Goal: Task Accomplishment & Management: Use online tool/utility

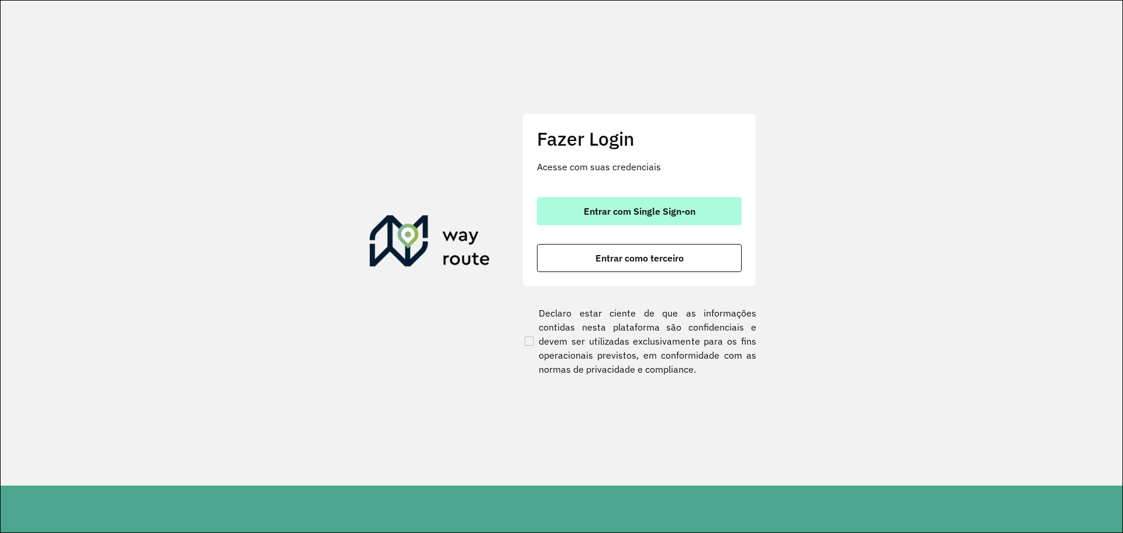
click at [679, 216] on span "Entrar com Single Sign-on" at bounding box center [640, 211] width 112 height 9
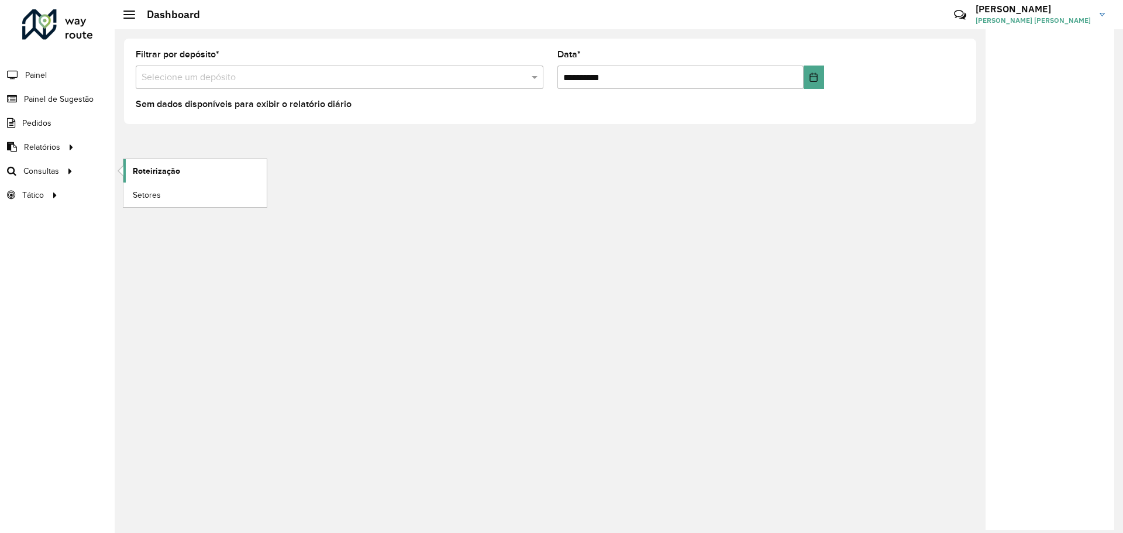
click at [151, 166] on span "Roteirização" at bounding box center [156, 171] width 47 height 12
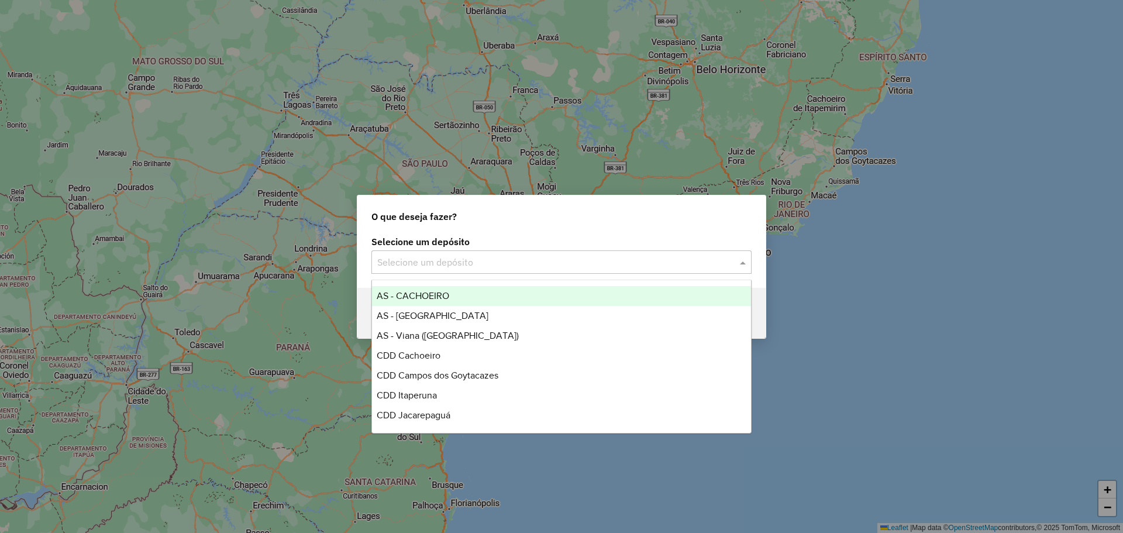
click at [482, 263] on input "text" at bounding box center [549, 263] width 345 height 14
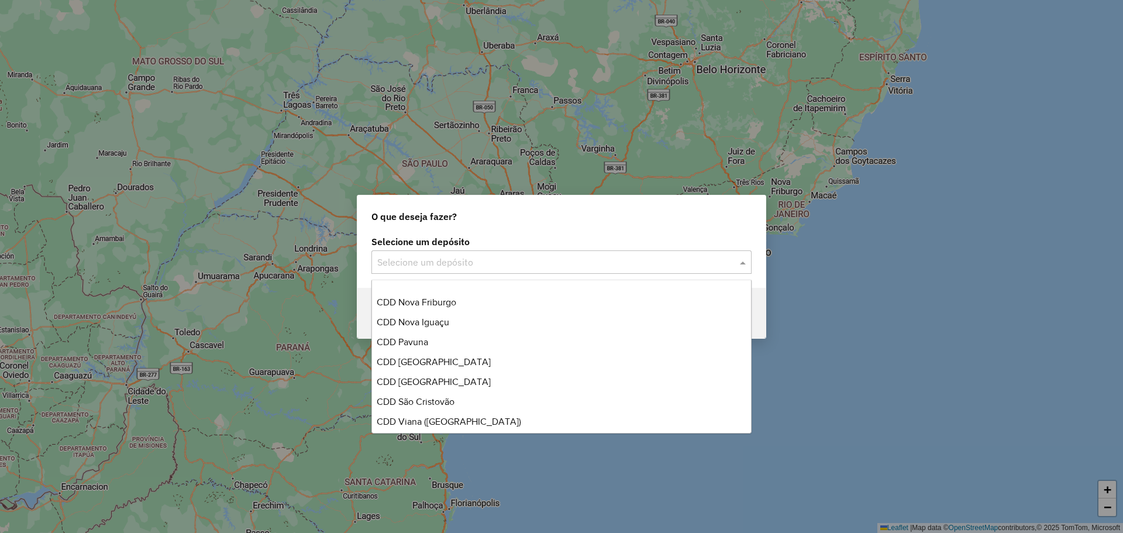
scroll to position [101, 0]
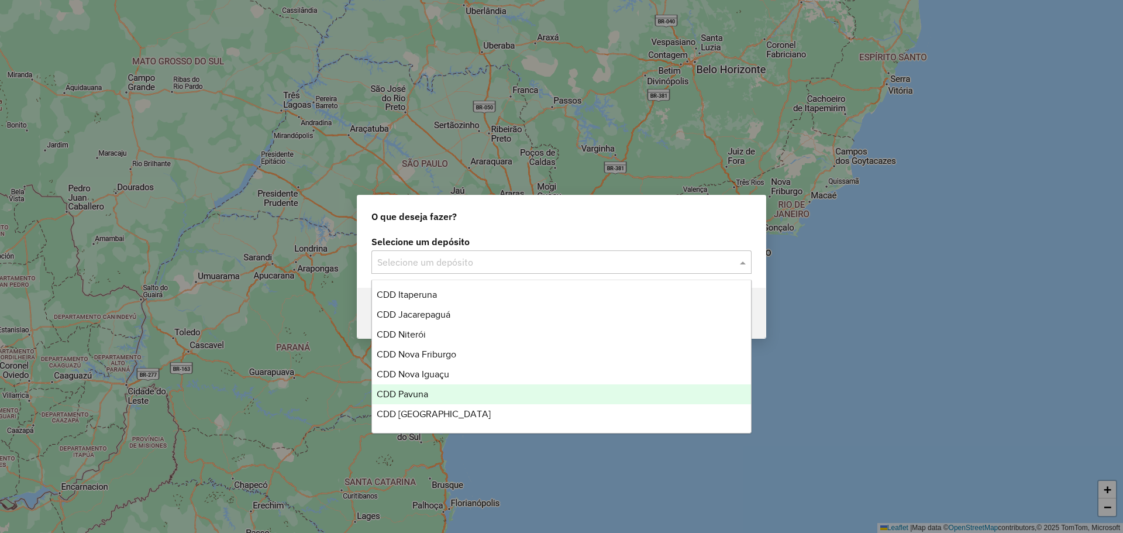
click at [425, 387] on div "CDD Pavuna" at bounding box center [561, 394] width 379 height 20
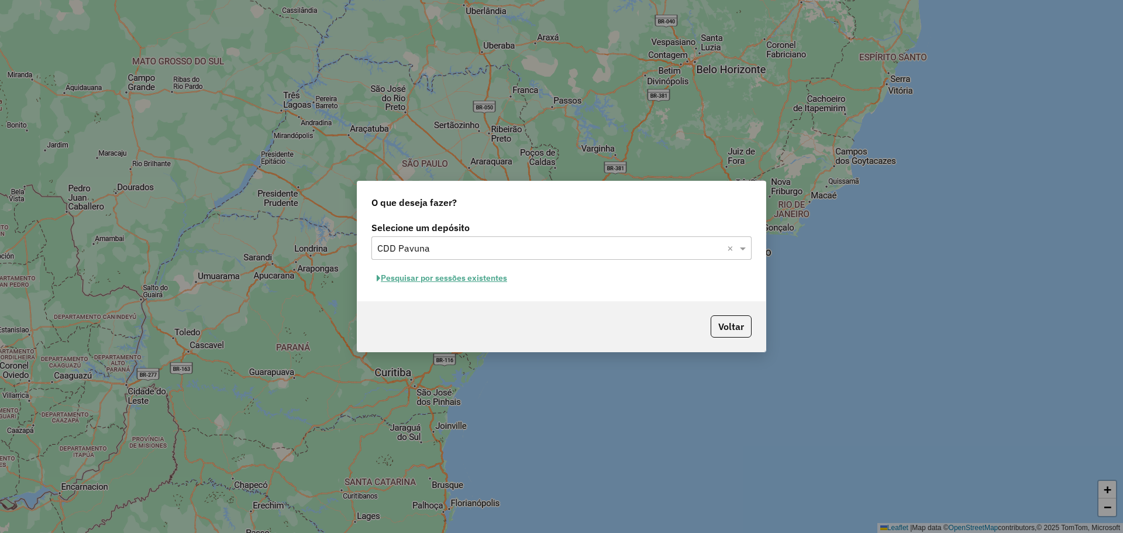
click at [494, 279] on button "Pesquisar por sessões existentes" at bounding box center [441, 278] width 141 height 18
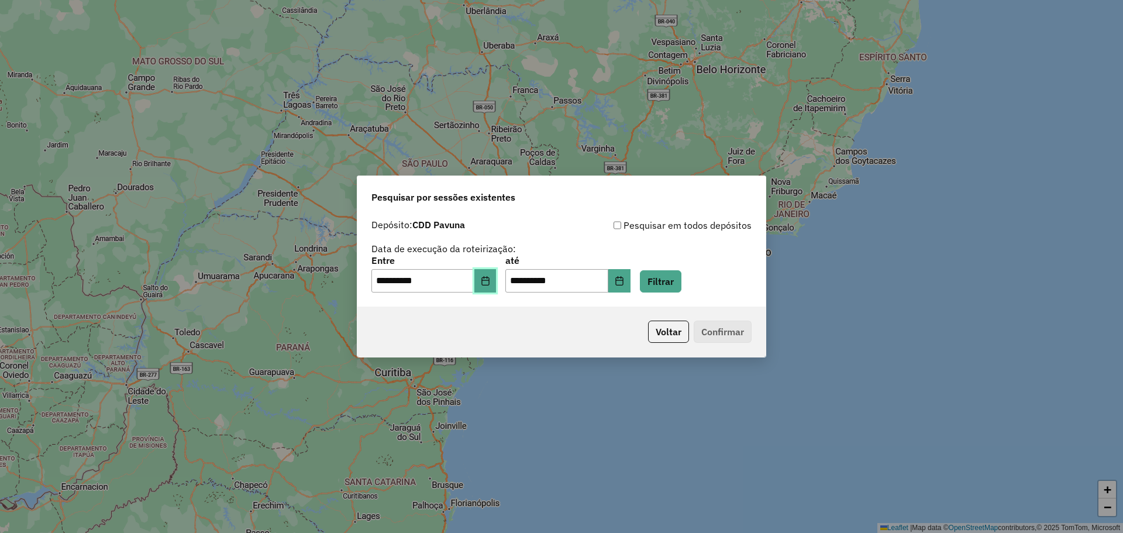
click at [489, 281] on icon "Choose Date" at bounding box center [485, 280] width 8 height 9
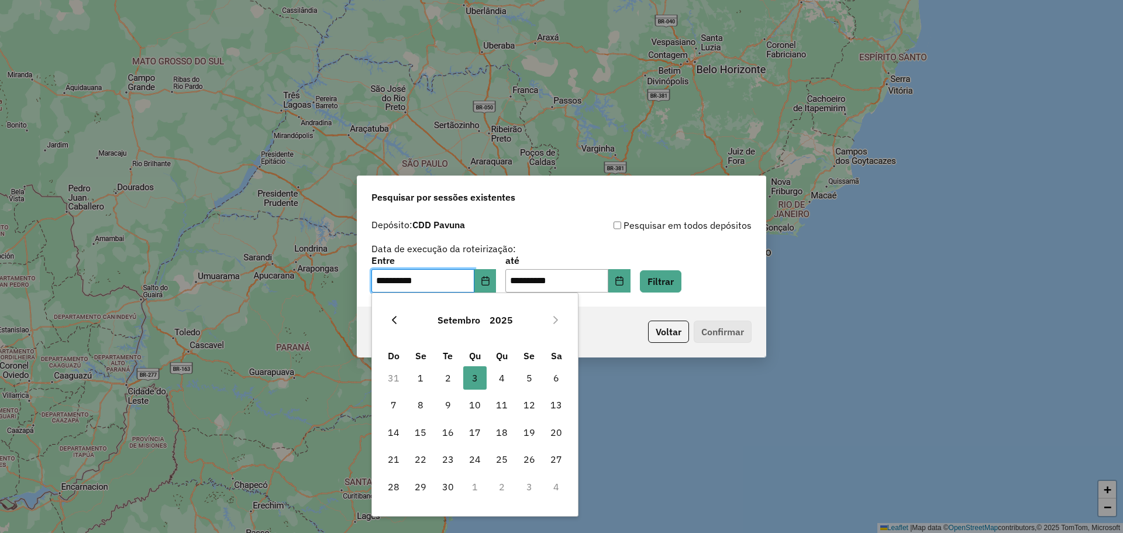
click at [397, 322] on icon "Previous Month" at bounding box center [394, 319] width 9 height 9
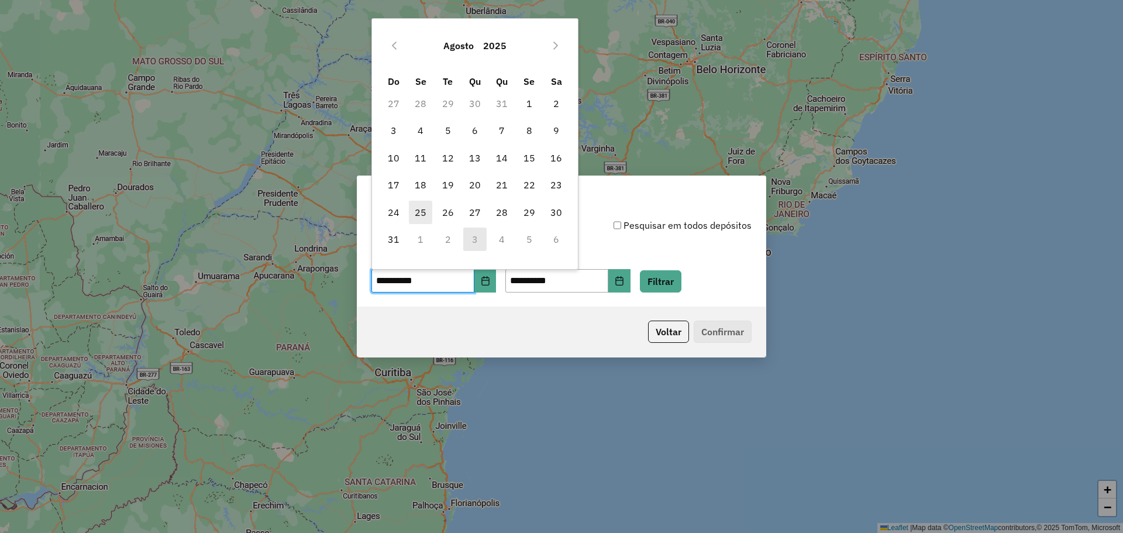
click at [422, 215] on span "25" at bounding box center [420, 212] width 23 height 23
type input "**********"
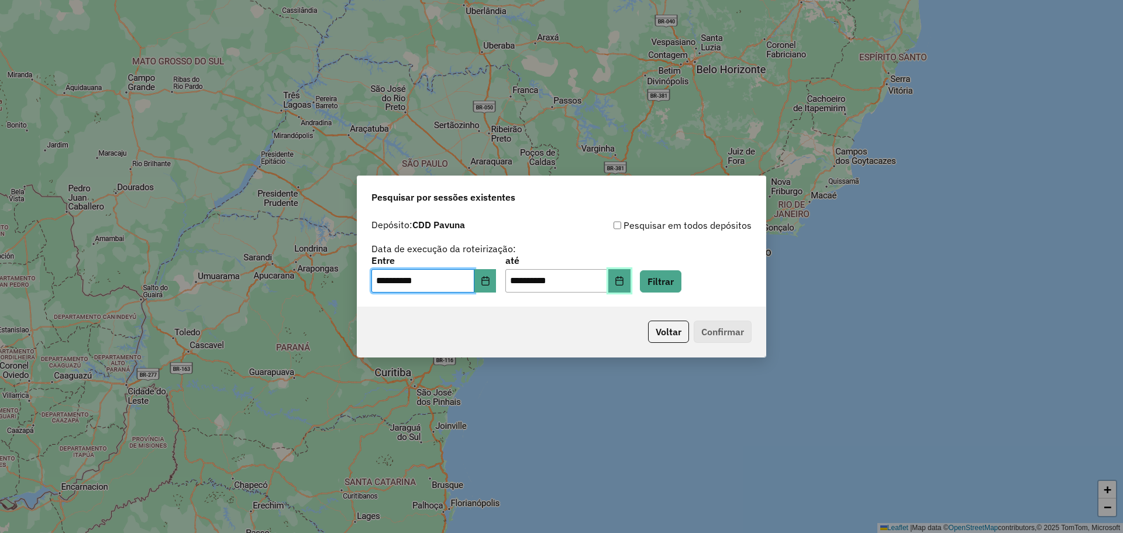
click at [628, 280] on button "Choose Date" at bounding box center [619, 280] width 22 height 23
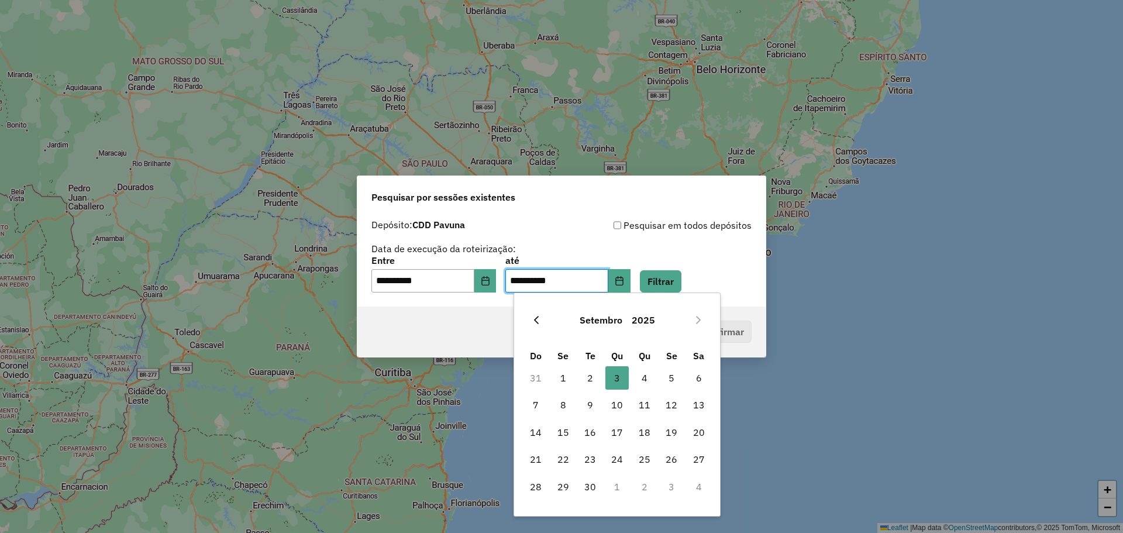
click at [537, 322] on icon "Previous Month" at bounding box center [536, 320] width 5 height 8
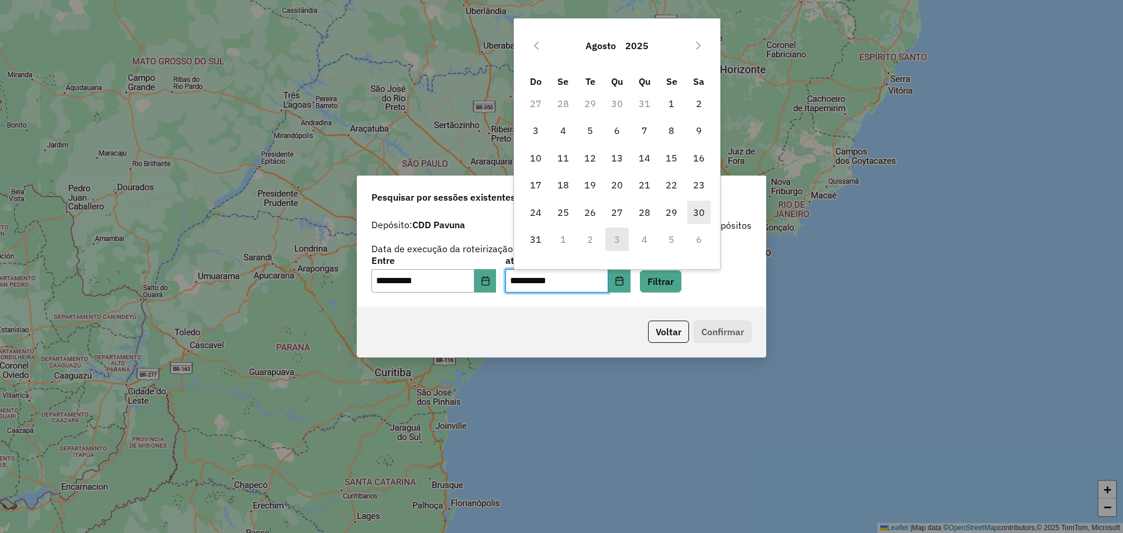
click at [700, 211] on span "30" at bounding box center [698, 212] width 23 height 23
type input "**********"
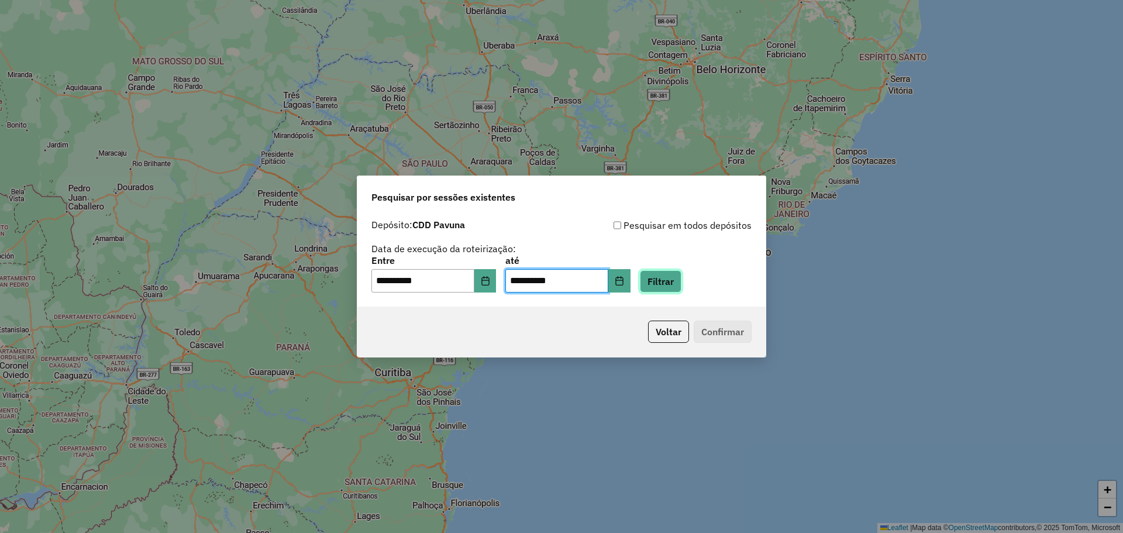
click at [680, 281] on button "Filtrar" at bounding box center [661, 281] width 42 height 22
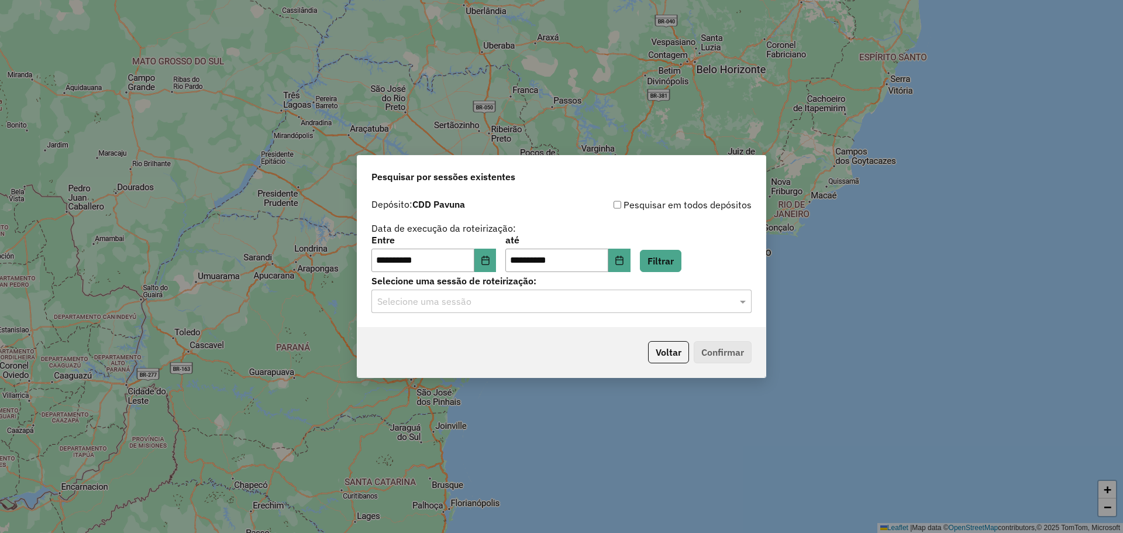
click at [684, 304] on input "text" at bounding box center [549, 302] width 345 height 14
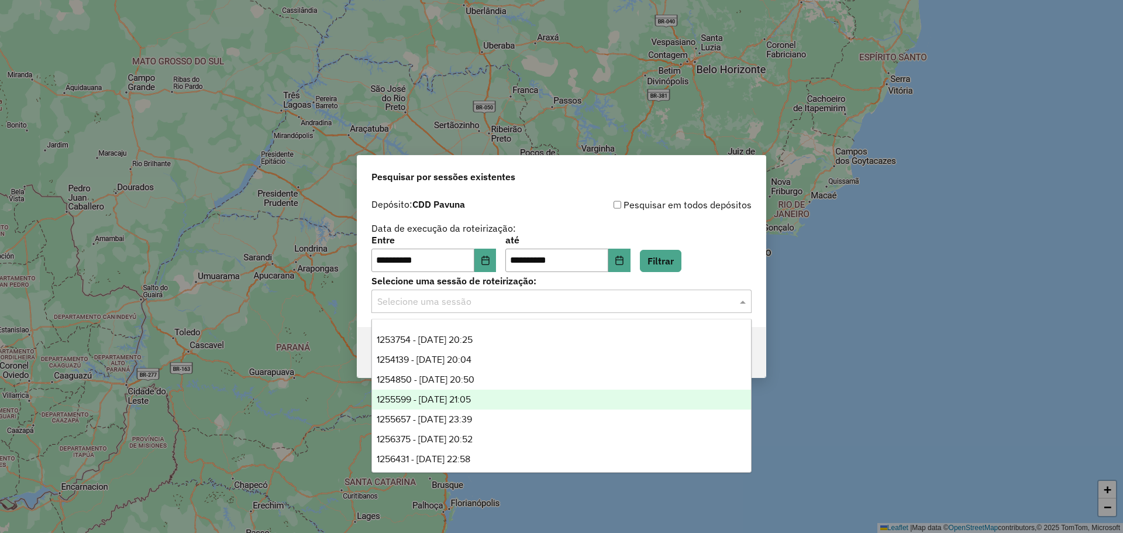
scroll to position [19, 0]
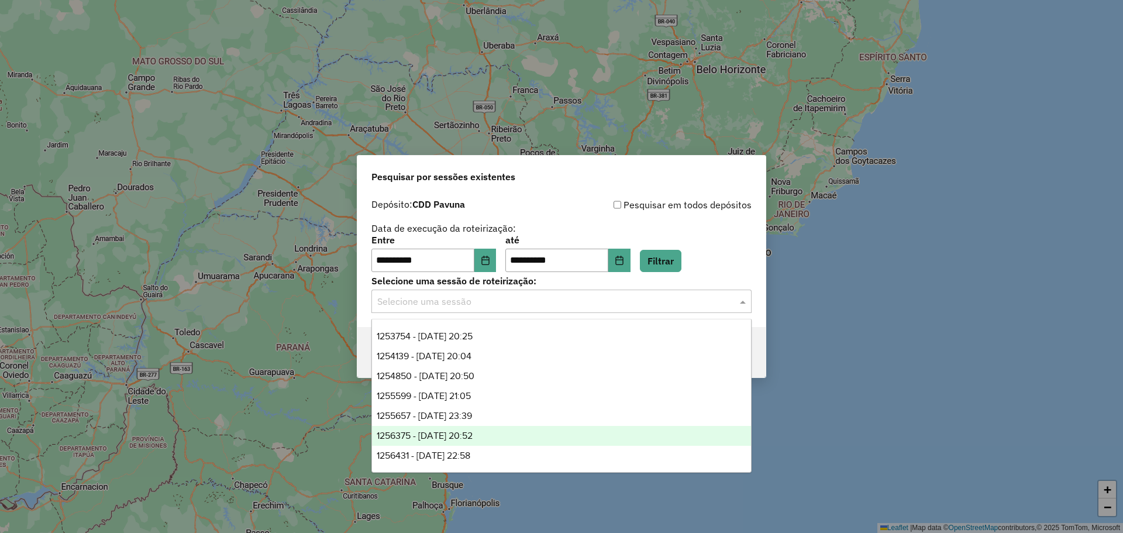
click at [473, 436] on span "1256375 - 30/08/2025 20:52" at bounding box center [425, 436] width 96 height 10
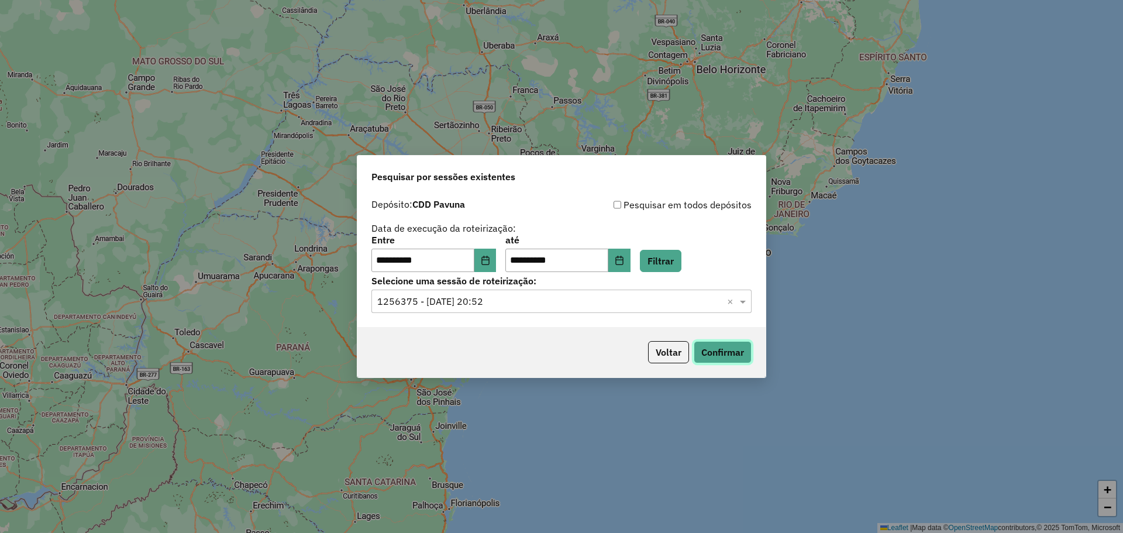
click at [722, 350] on button "Confirmar" at bounding box center [723, 352] width 58 height 22
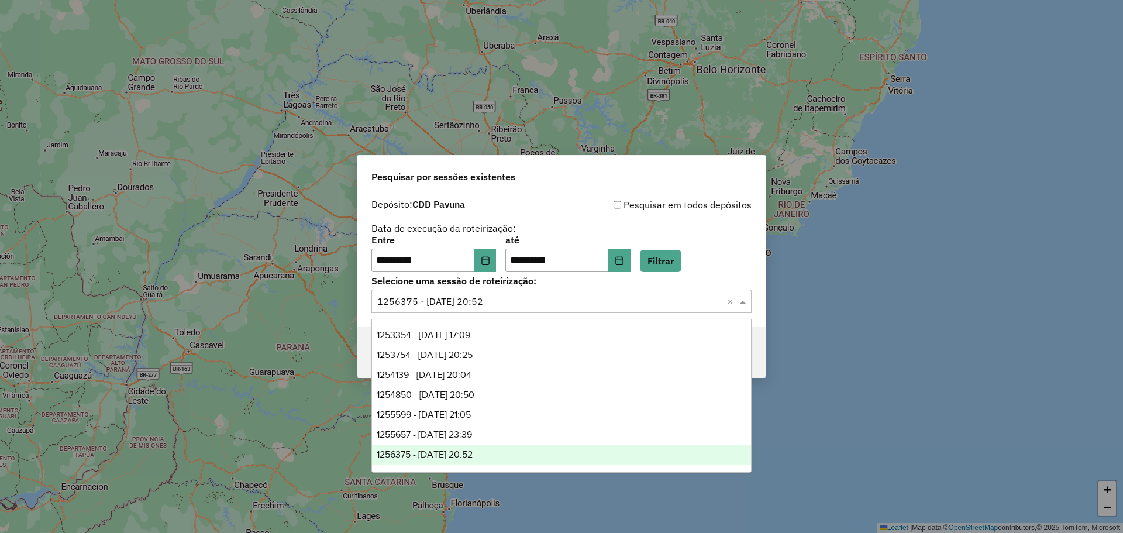
click at [739, 297] on span at bounding box center [744, 301] width 15 height 14
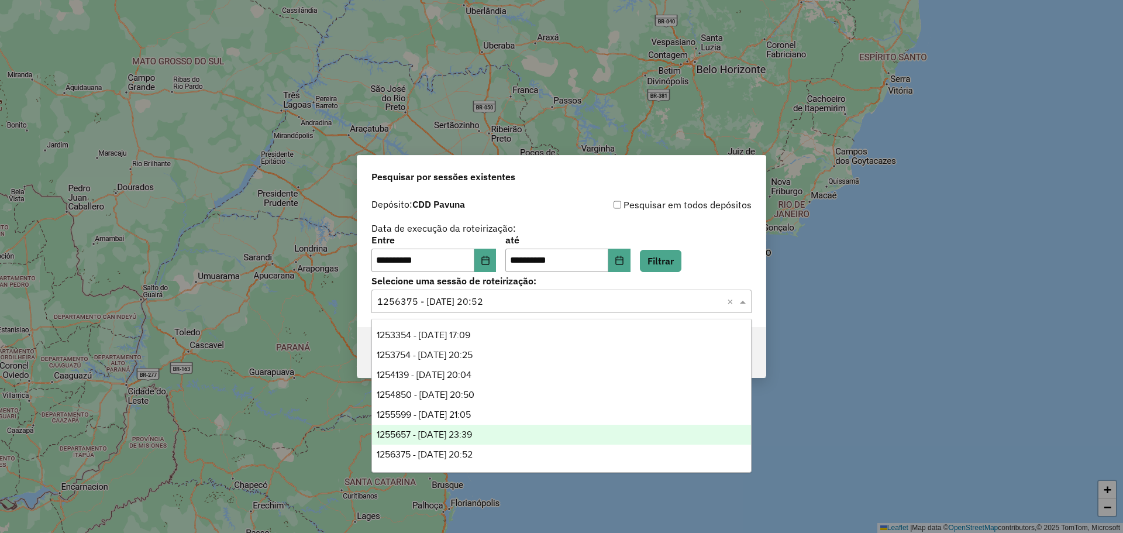
click at [472, 436] on span "1255657 - 29/08/2025 23:39" at bounding box center [424, 434] width 95 height 10
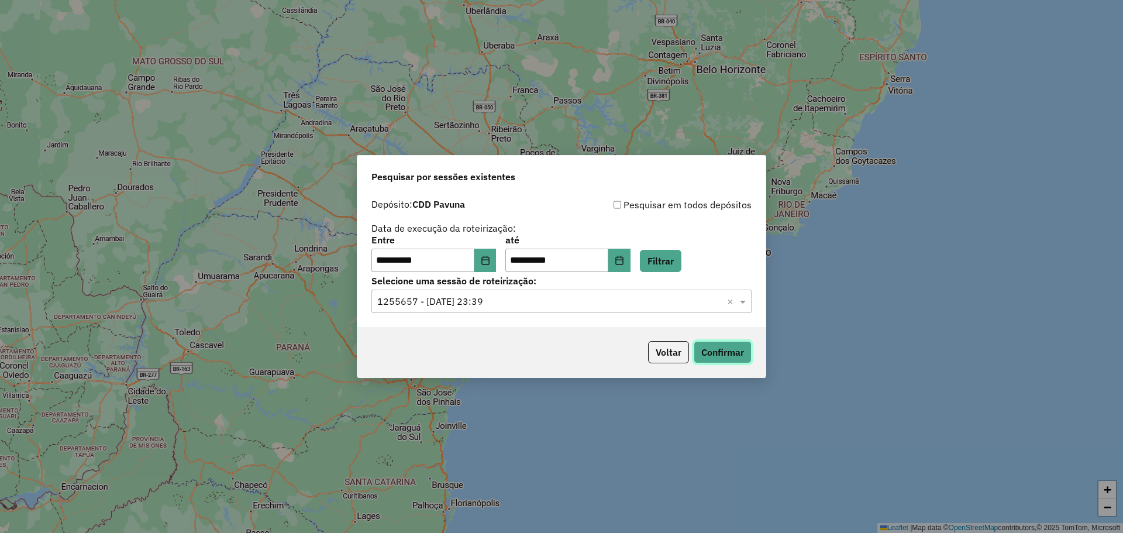
click at [721, 349] on button "Confirmar" at bounding box center [723, 352] width 58 height 22
click at [744, 301] on span at bounding box center [744, 301] width 15 height 14
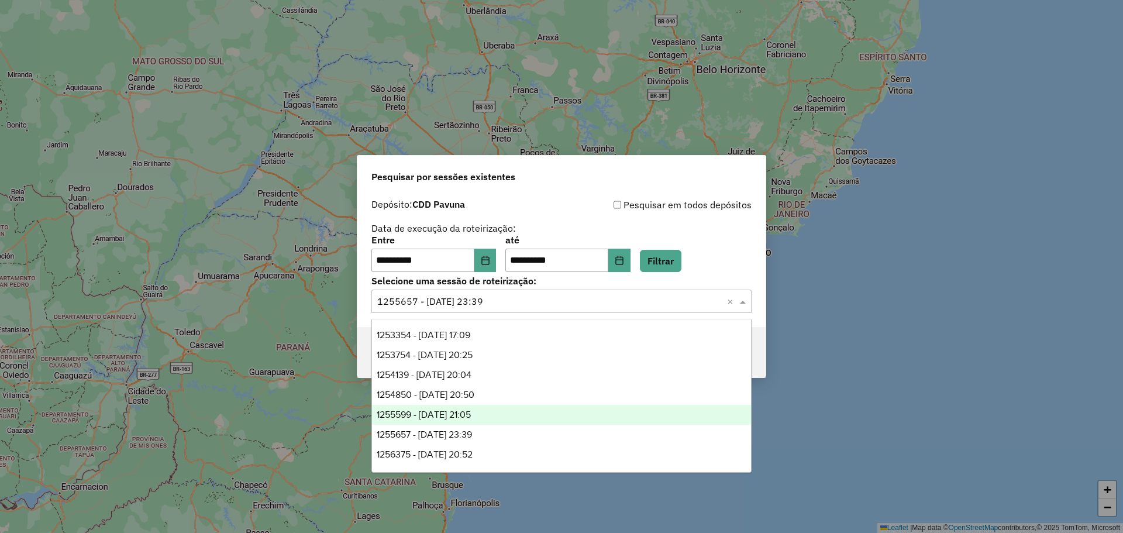
click at [503, 412] on div "1255599 - 29/08/2025 21:05" at bounding box center [561, 415] width 379 height 20
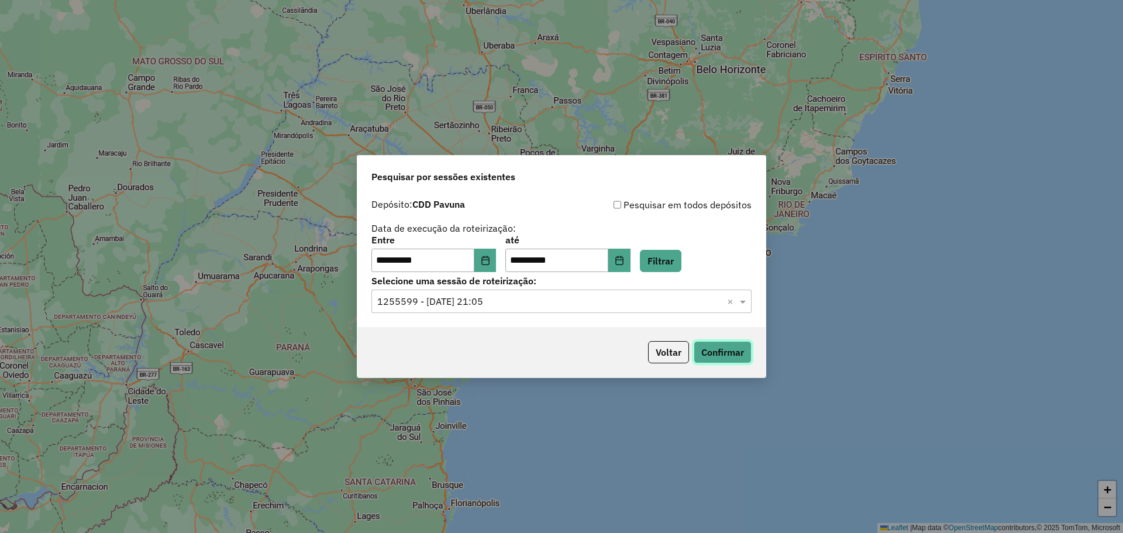
click at [727, 351] on button "Confirmar" at bounding box center [723, 352] width 58 height 22
click at [741, 302] on span at bounding box center [744, 301] width 15 height 14
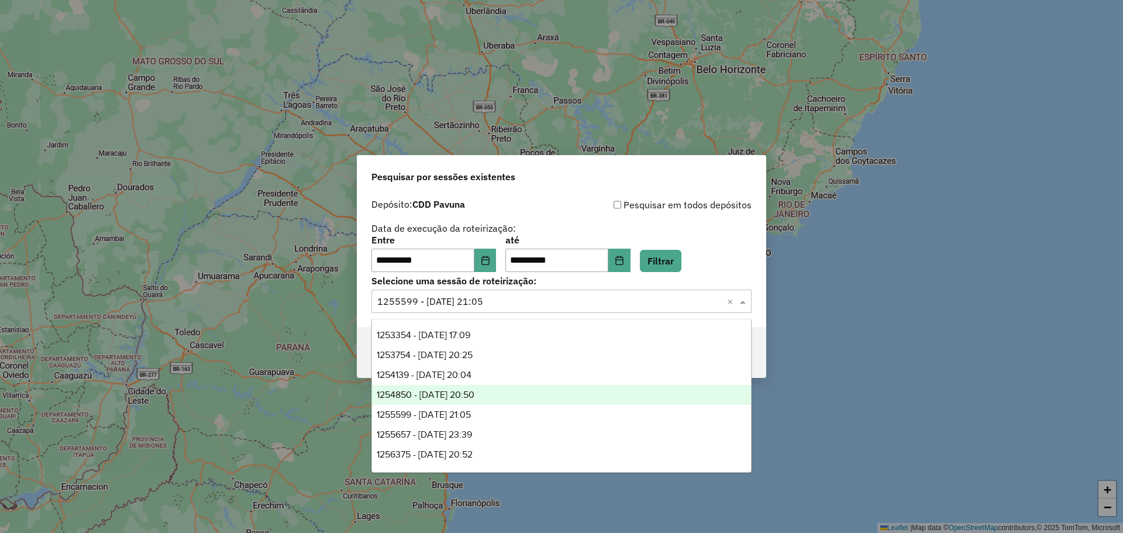
click at [474, 392] on span "1254850 - 28/08/2025 20:50" at bounding box center [426, 395] width 98 height 10
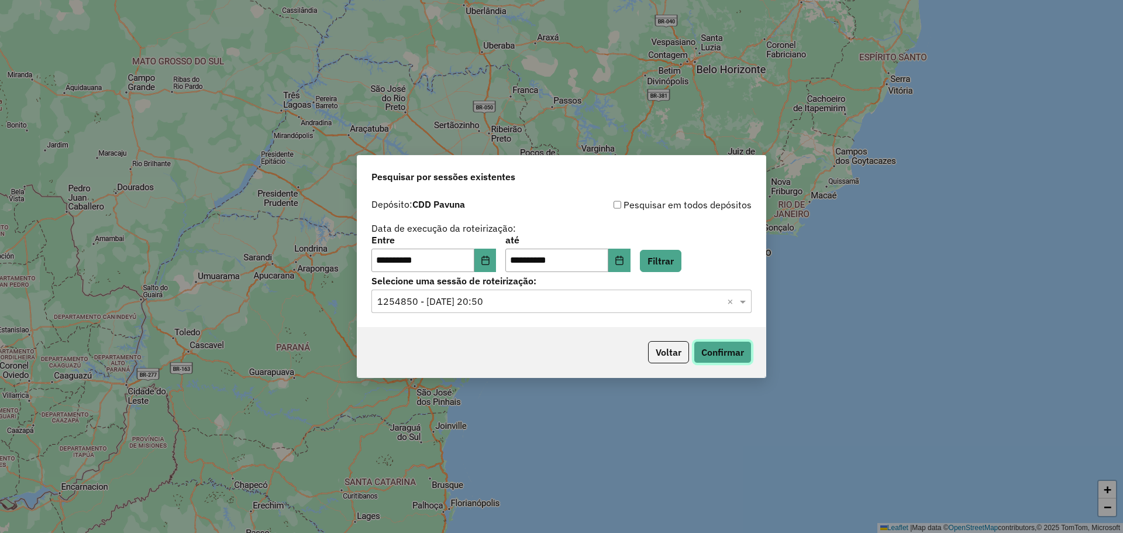
click at [718, 350] on button "Confirmar" at bounding box center [723, 352] width 58 height 22
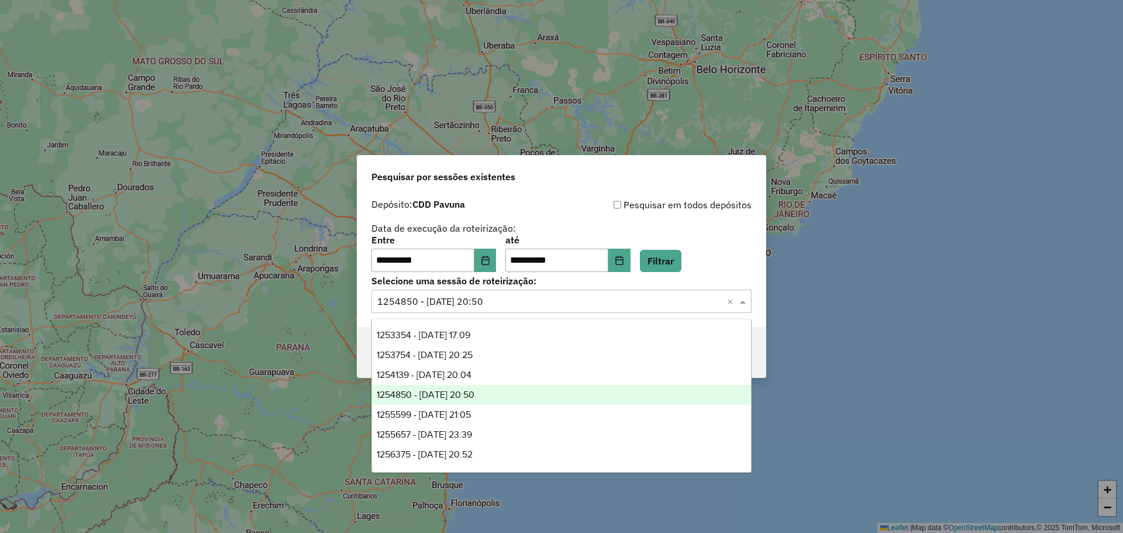
click at [740, 302] on span at bounding box center [744, 301] width 15 height 14
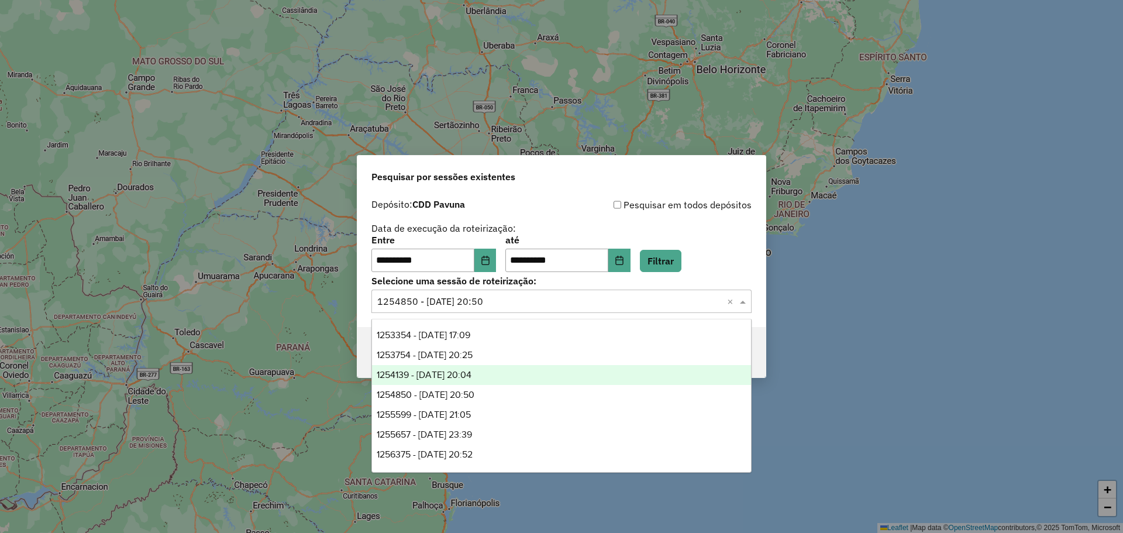
click at [442, 372] on span "1254139 - 27/08/2025 20:04" at bounding box center [424, 375] width 95 height 10
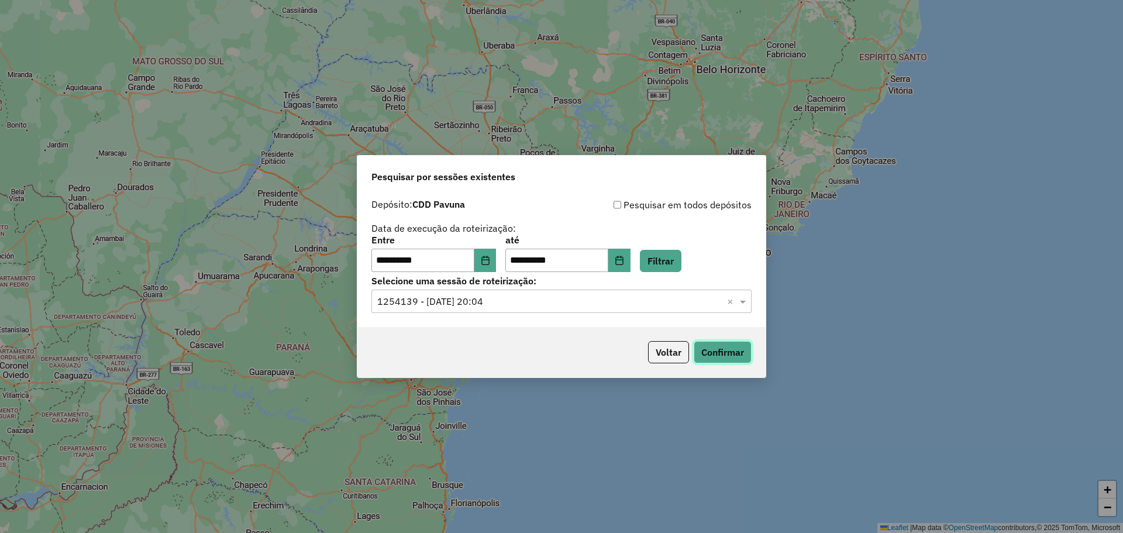
click at [730, 355] on button "Confirmar" at bounding box center [723, 352] width 58 height 22
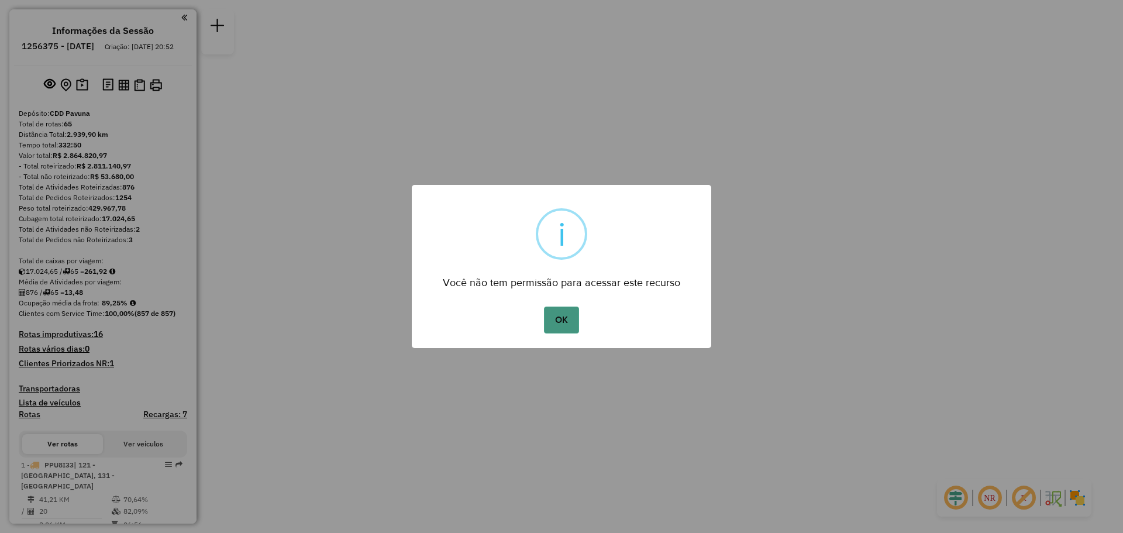
click at [567, 324] on button "OK" at bounding box center [561, 320] width 35 height 27
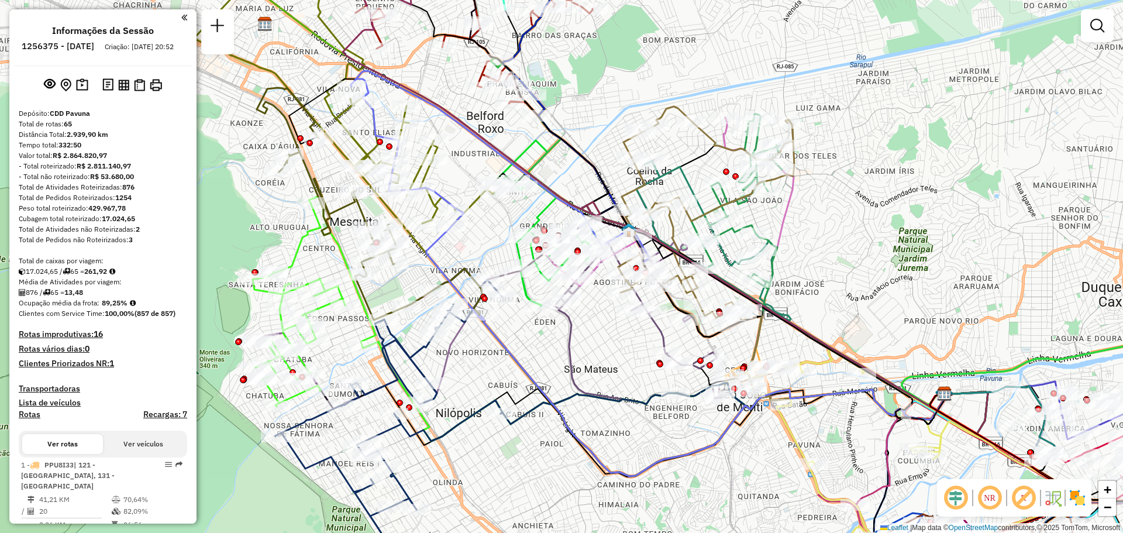
drag, startPoint x: 525, startPoint y: 196, endPoint x: 596, endPoint y: 160, distance: 79.5
click at [596, 160] on icon at bounding box center [675, 207] width 556 height 434
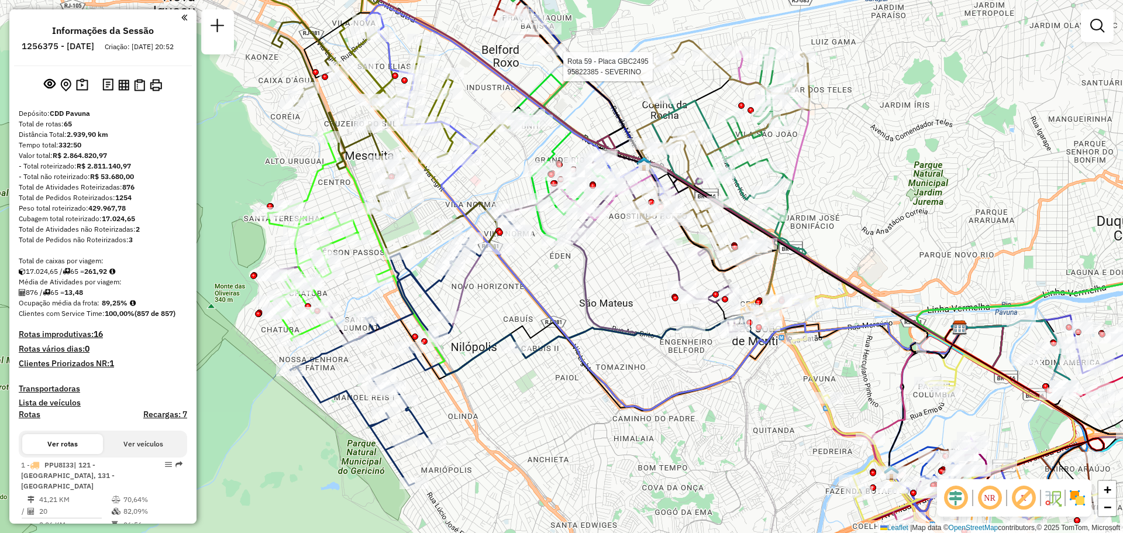
drag, startPoint x: 473, startPoint y: 239, endPoint x: 488, endPoint y: 173, distance: 67.8
click at [488, 173] on div "Rota 59 - Placa GBC2495 95822385 - SEVERINO Janela de atendimento Grade de aten…" at bounding box center [561, 266] width 1123 height 533
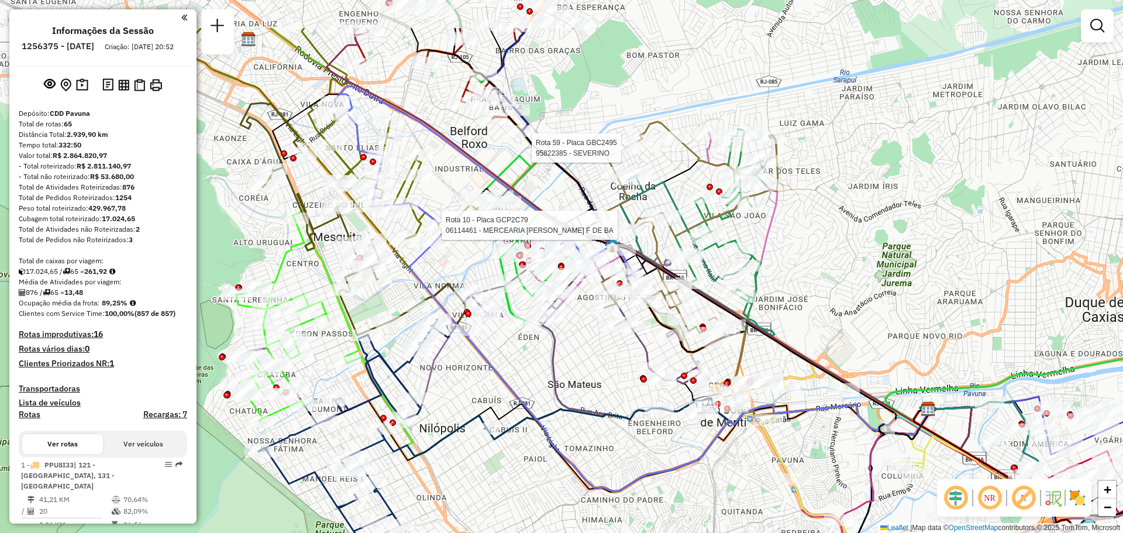
drag, startPoint x: 844, startPoint y: 145, endPoint x: 812, endPoint y: 226, distance: 87.2
click at [812, 226] on div "Rota 59 - Placa GBC2495 95822385 - SEVERINO Rota 10 - Placa GCP2C79 06114461 - …" at bounding box center [561, 266] width 1123 height 533
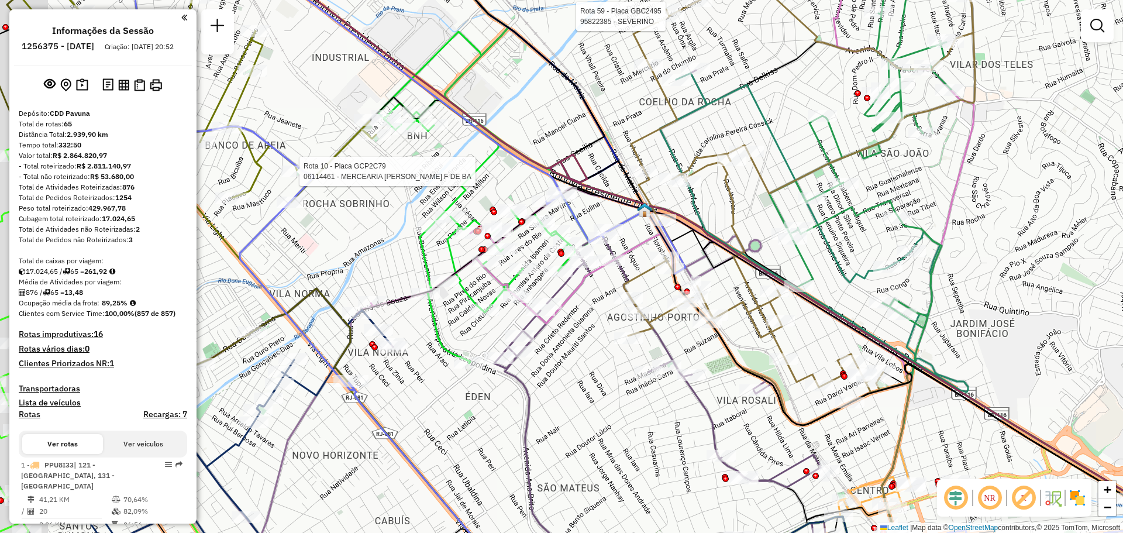
drag, startPoint x: 674, startPoint y: 249, endPoint x: 728, endPoint y: 195, distance: 76.1
click at [728, 195] on icon at bounding box center [799, 178] width 351 height 428
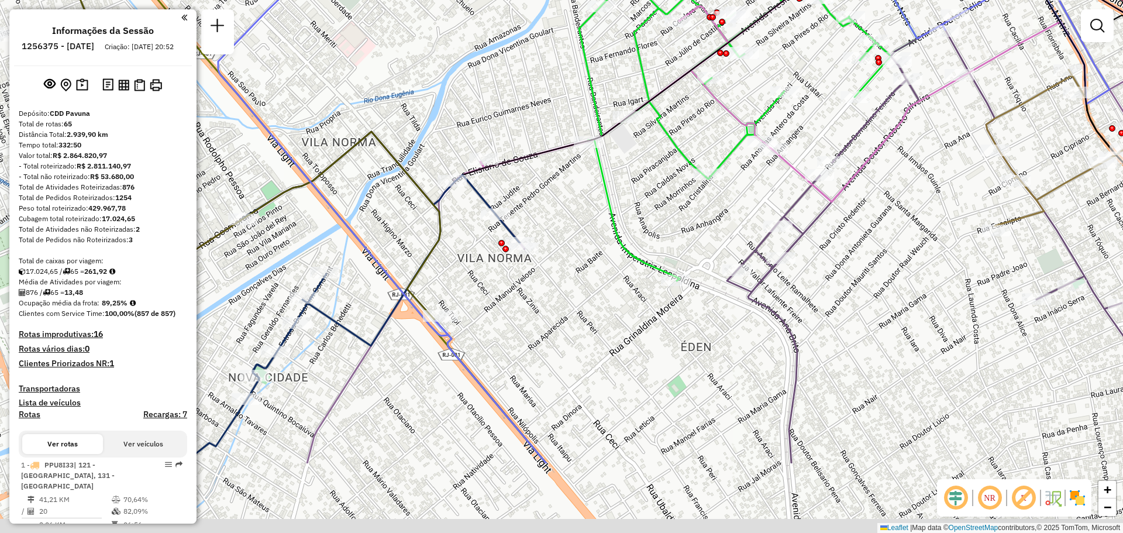
drag, startPoint x: 412, startPoint y: 329, endPoint x: 580, endPoint y: 197, distance: 213.2
click at [580, 197] on div "Rota 59 - Placa GBC2495 95822385 - SEVERINO Rota 10 - Placa GCP2C79 06114461 - …" at bounding box center [561, 266] width 1123 height 533
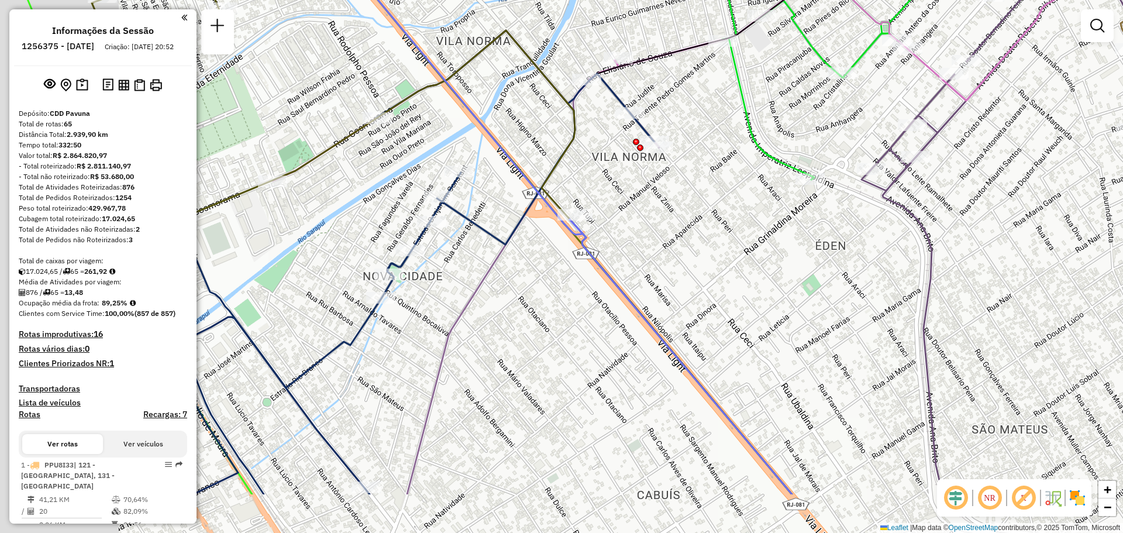
drag, startPoint x: 528, startPoint y: 318, endPoint x: 647, endPoint y: 239, distance: 143.1
click at [647, 239] on div "Rota 59 - Placa GBC2495 95822385 - SEVERINO Rota 10 - Placa GCP2C79 06114461 - …" at bounding box center [561, 266] width 1123 height 533
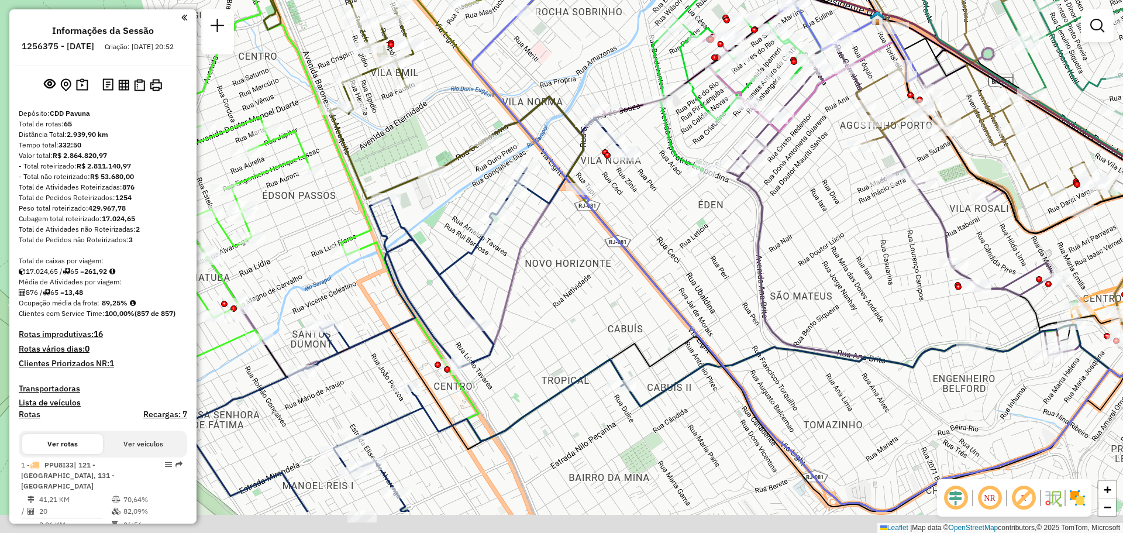
drag, startPoint x: 425, startPoint y: 327, endPoint x: 512, endPoint y: 247, distance: 118.4
click at [512, 247] on div "Rota 59 - Placa GBC2495 95822385 - SEVERINO Rota 10 - Placa GCP2C79 06114461 - …" at bounding box center [561, 266] width 1123 height 533
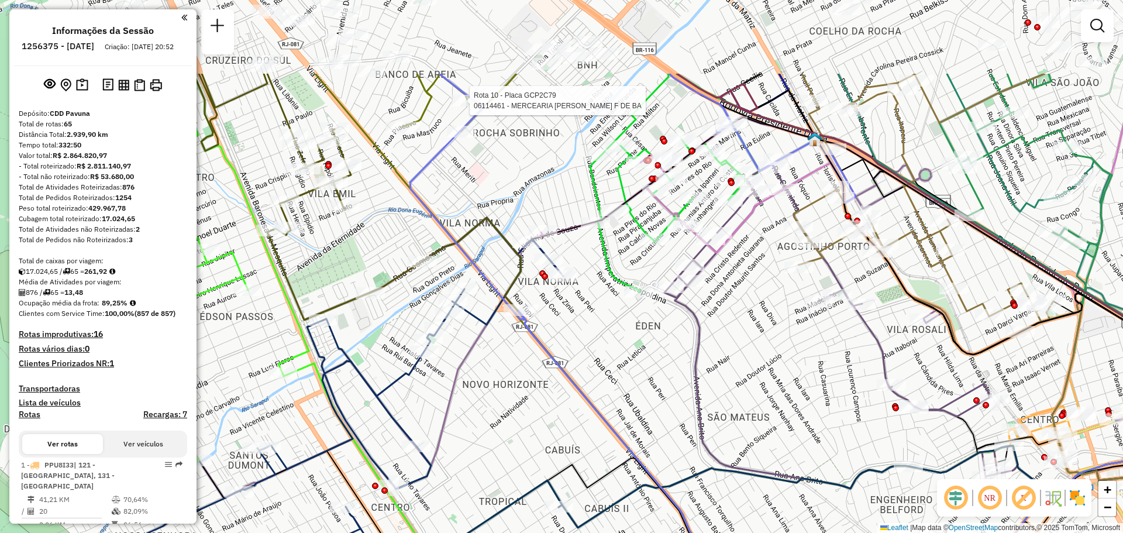
drag, startPoint x: 639, startPoint y: 68, endPoint x: 571, endPoint y: 192, distance: 141.4
click at [571, 192] on div "Rota 59 - Placa GBC2495 95822385 - SEVERINO Rota 10 - Placa GCP2C79 06114461 - …" at bounding box center [561, 266] width 1123 height 533
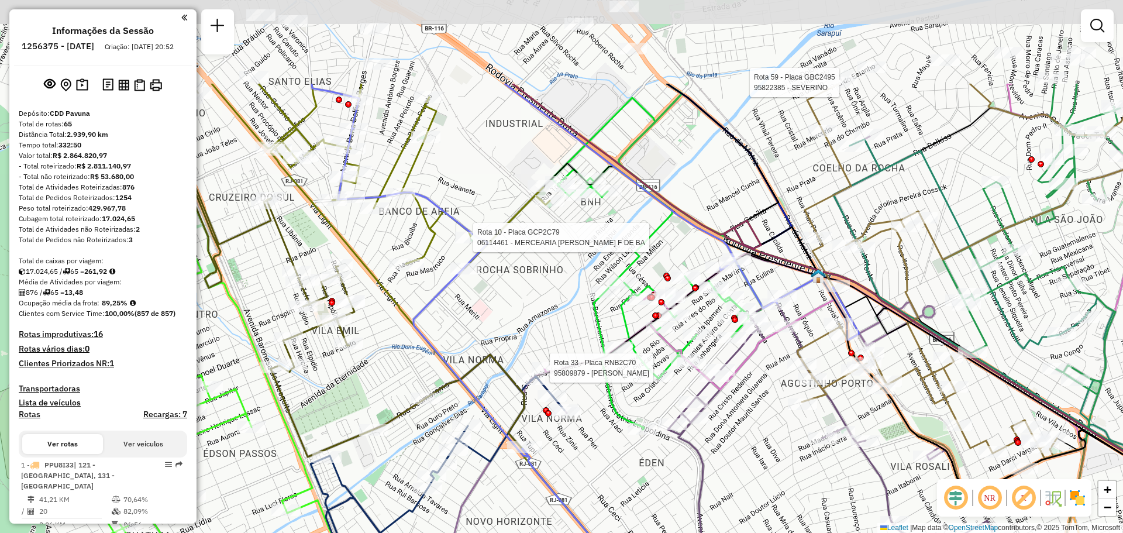
drag, startPoint x: 614, startPoint y: 87, endPoint x: 617, endPoint y: 224, distance: 136.9
click at [617, 224] on div "Rota 59 - Placa GBC2495 95822385 - SEVERINO Rota 10 - Placa GCP2C79 06114461 - …" at bounding box center [561, 266] width 1123 height 533
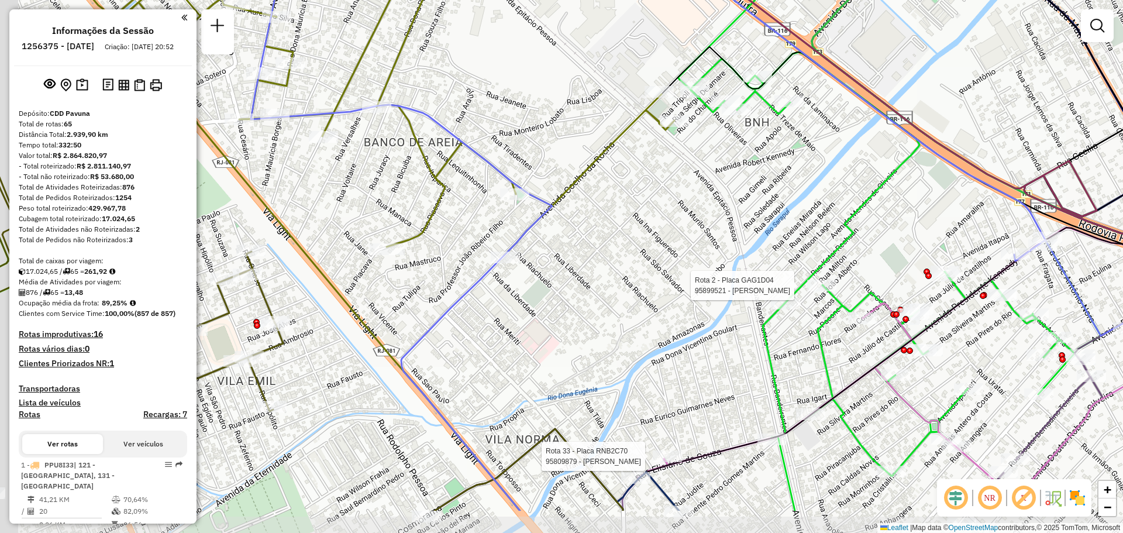
drag, startPoint x: 487, startPoint y: 352, endPoint x: 577, endPoint y: 276, distance: 117.1
click at [577, 276] on div "Rota 59 - Placa GBC2495 95822385 - SEVERINO Rota 33 - Placa RNB2C70 95809879 - …" at bounding box center [561, 266] width 1123 height 533
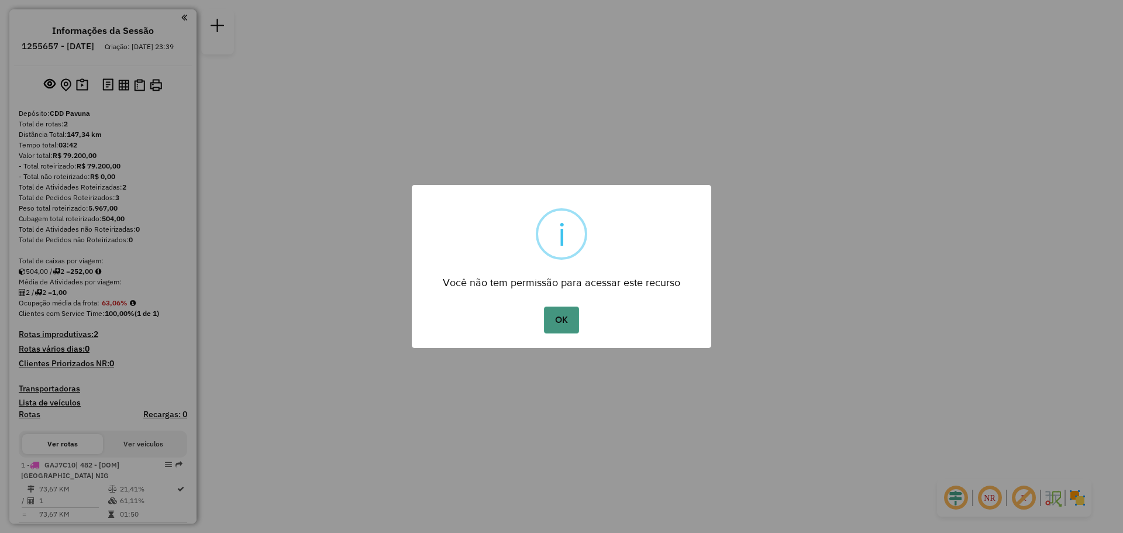
click at [569, 318] on button "OK" at bounding box center [561, 320] width 35 height 27
click at [562, 317] on button "OK" at bounding box center [561, 320] width 35 height 27
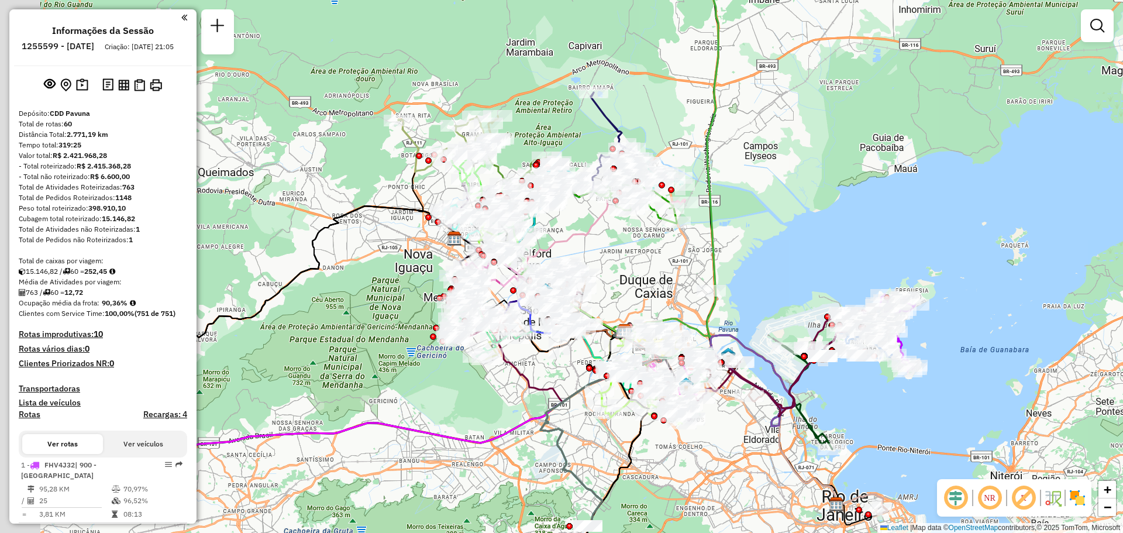
drag, startPoint x: 560, startPoint y: 249, endPoint x: 613, endPoint y: 272, distance: 57.9
click at [613, 272] on div "Janela de atendimento Grade de atendimento Capacidade Transportadoras Veículos …" at bounding box center [561, 266] width 1123 height 533
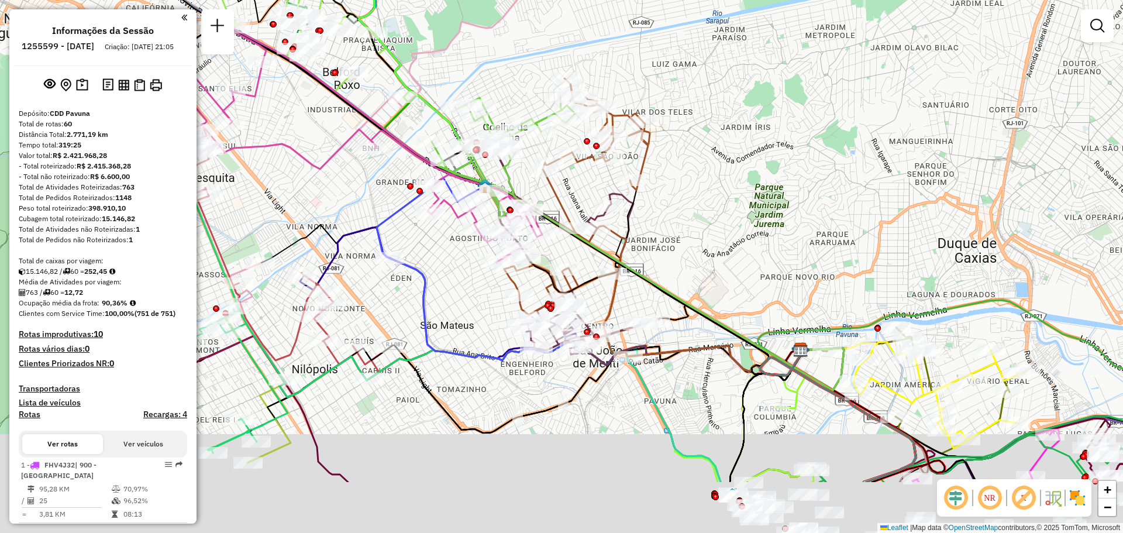
drag, startPoint x: 383, startPoint y: 374, endPoint x: 457, endPoint y: 253, distance: 141.3
click at [457, 253] on div "Janela de atendimento Grade de atendimento Capacidade Transportadoras Veículos …" at bounding box center [561, 266] width 1123 height 533
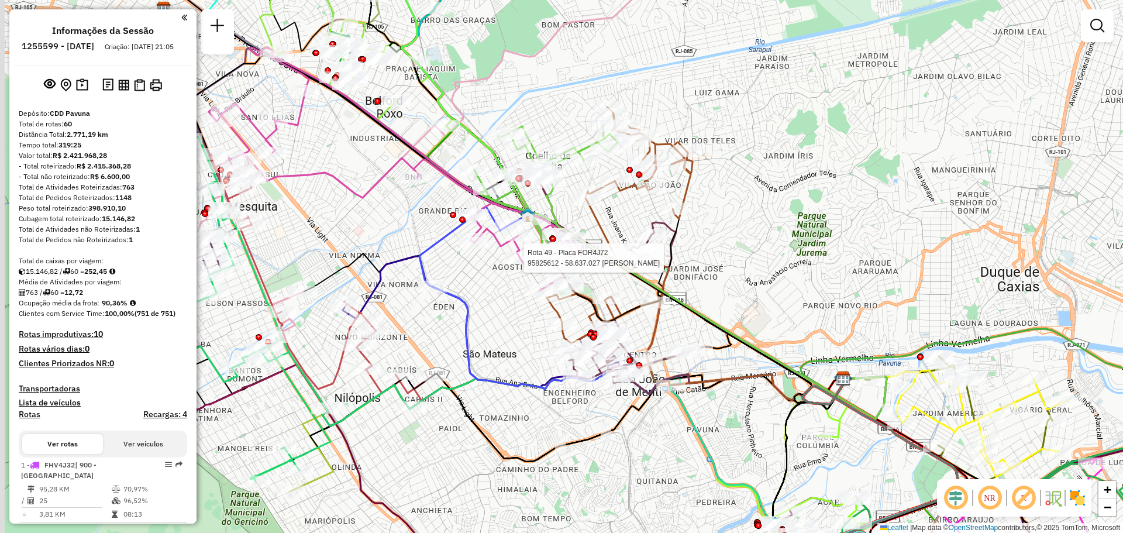
drag, startPoint x: 384, startPoint y: 183, endPoint x: 426, endPoint y: 235, distance: 67.0
click at [426, 235] on div "Rota 49 - Placa FOR4J72 95825612 - 58.637.027 ADRIANA OSSERIO DA COSTA Janela d…" at bounding box center [561, 266] width 1123 height 533
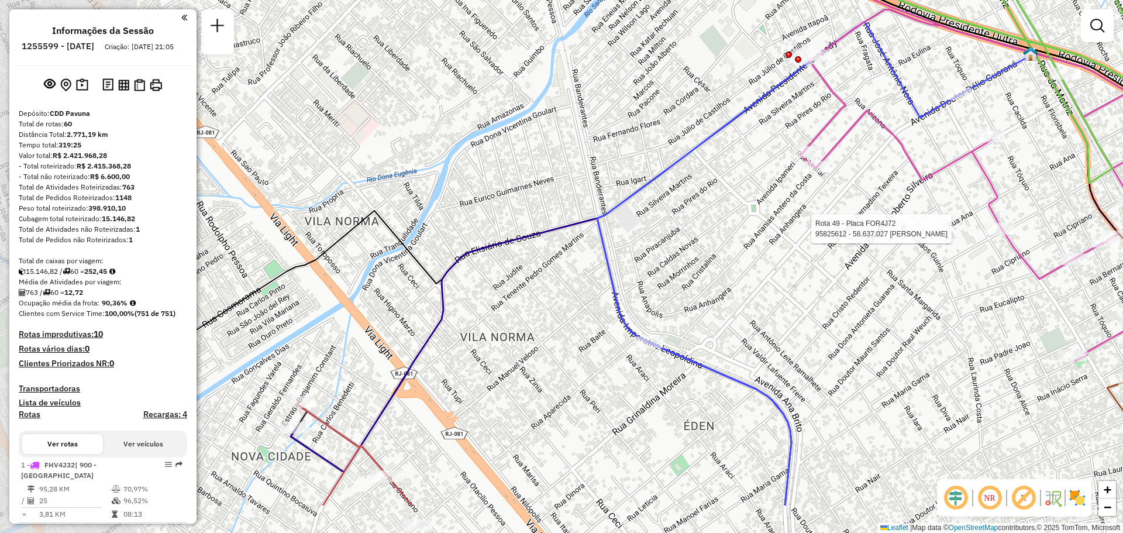
drag, startPoint x: 358, startPoint y: 254, endPoint x: 523, endPoint y: 169, distance: 185.8
click at [523, 169] on div "Rota 49 - Placa FOR4J72 95825612 - 58.637.027 ADRIANA OSSERIO DA COSTA Janela d…" at bounding box center [561, 266] width 1123 height 533
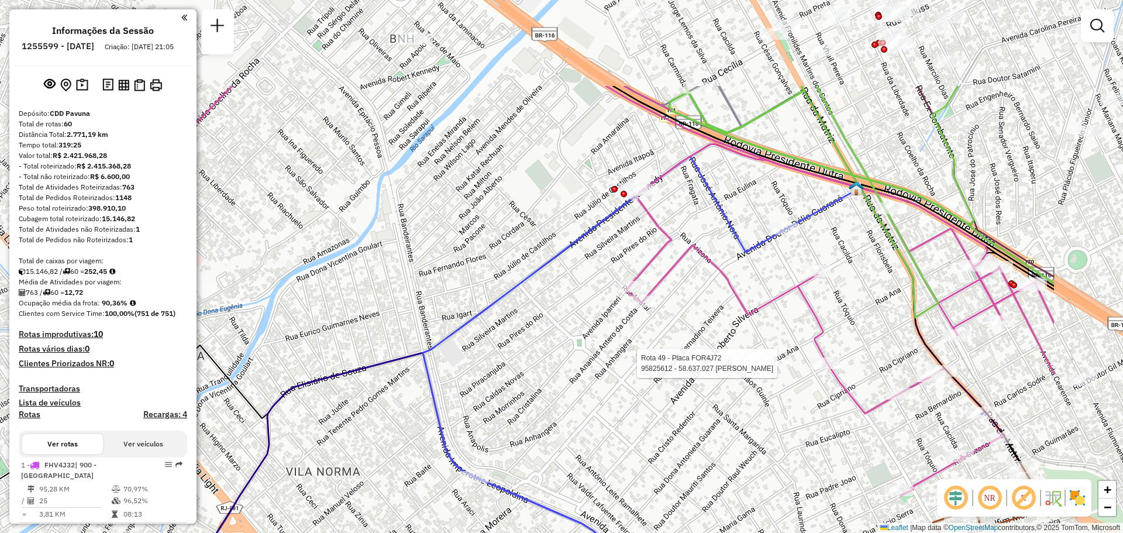
drag, startPoint x: 724, startPoint y: 101, endPoint x: 541, endPoint y: 242, distance: 230.6
click at [541, 242] on div "Rota 49 - Placa FOR4J72 95825612 - 58.637.027 ADRIANA OSSERIO DA COSTA Janela d…" at bounding box center [561, 266] width 1123 height 533
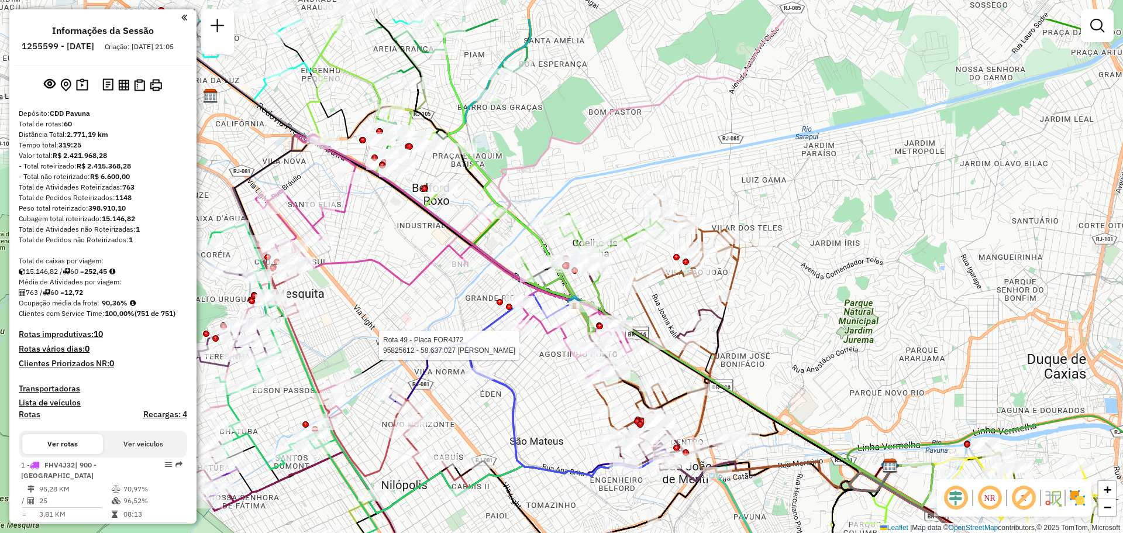
drag, startPoint x: 514, startPoint y: 145, endPoint x: 469, endPoint y: 217, distance: 84.9
click at [469, 217] on icon at bounding box center [493, 250] width 582 height 462
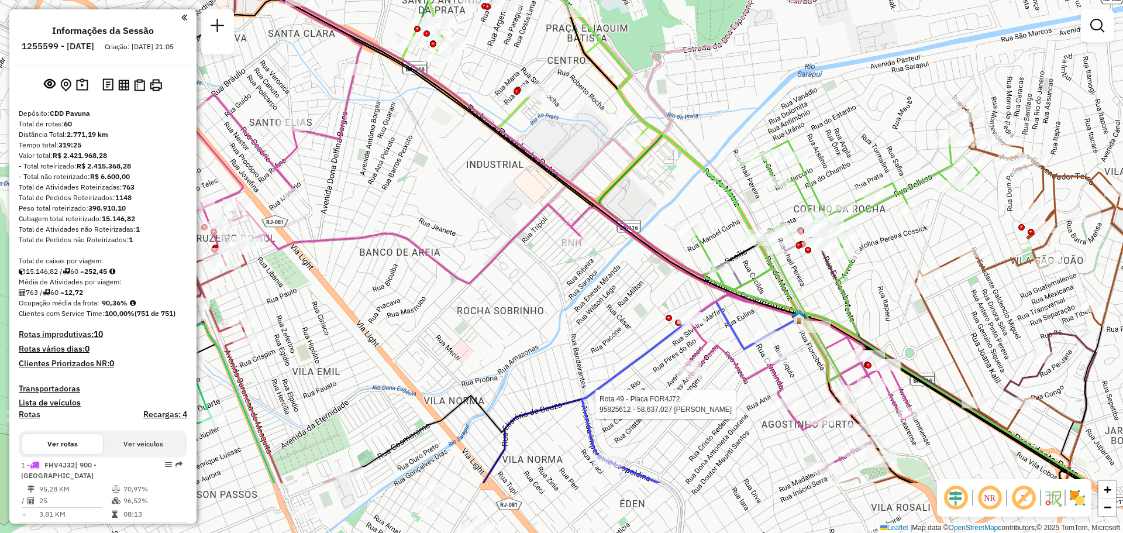
drag, startPoint x: 411, startPoint y: 315, endPoint x: 488, endPoint y: 236, distance: 109.6
click at [488, 236] on div "Rota 49 - Placa FOR4J72 95825612 - 58.637.027 ADRIANA OSSERIO DA COSTA Janela d…" at bounding box center [561, 266] width 1123 height 533
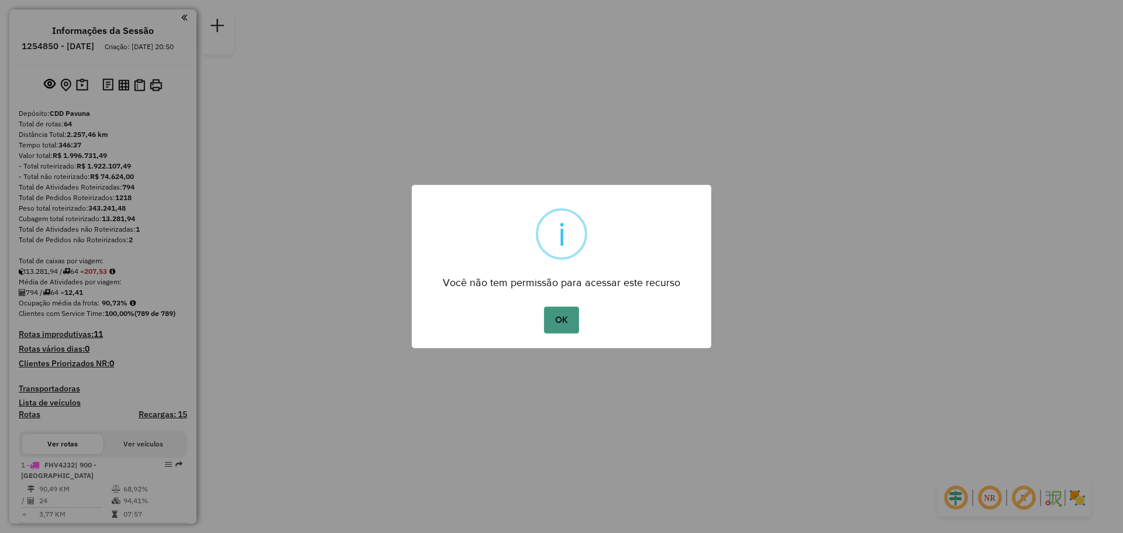
click at [569, 316] on button "OK" at bounding box center [561, 320] width 35 height 27
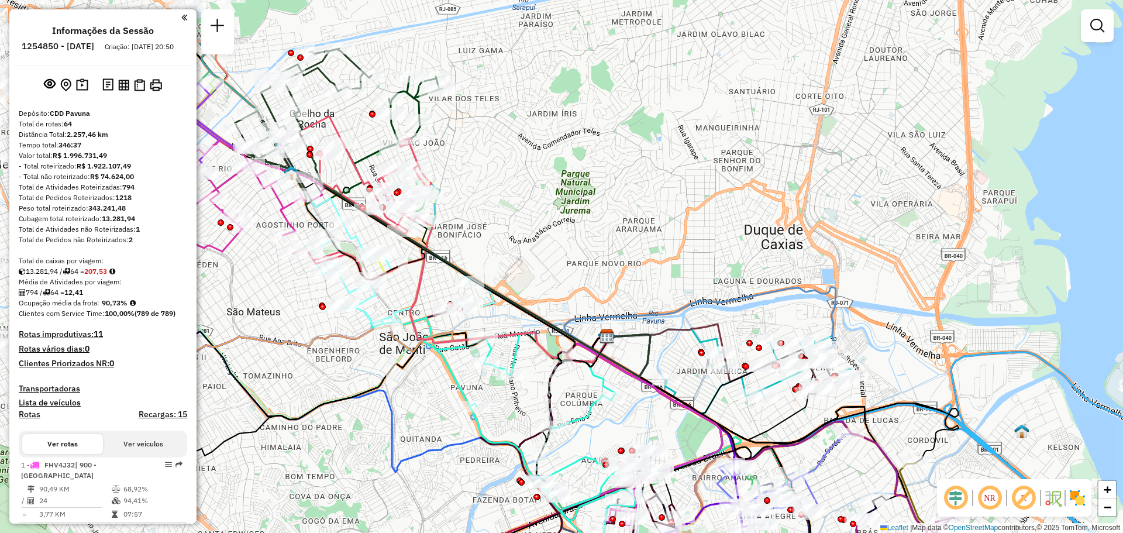
drag, startPoint x: 433, startPoint y: 160, endPoint x: 596, endPoint y: 256, distance: 188.8
click at [596, 256] on div "Janela de atendimento Grade de atendimento Capacidade Transportadoras Veículos …" at bounding box center [561, 266] width 1123 height 533
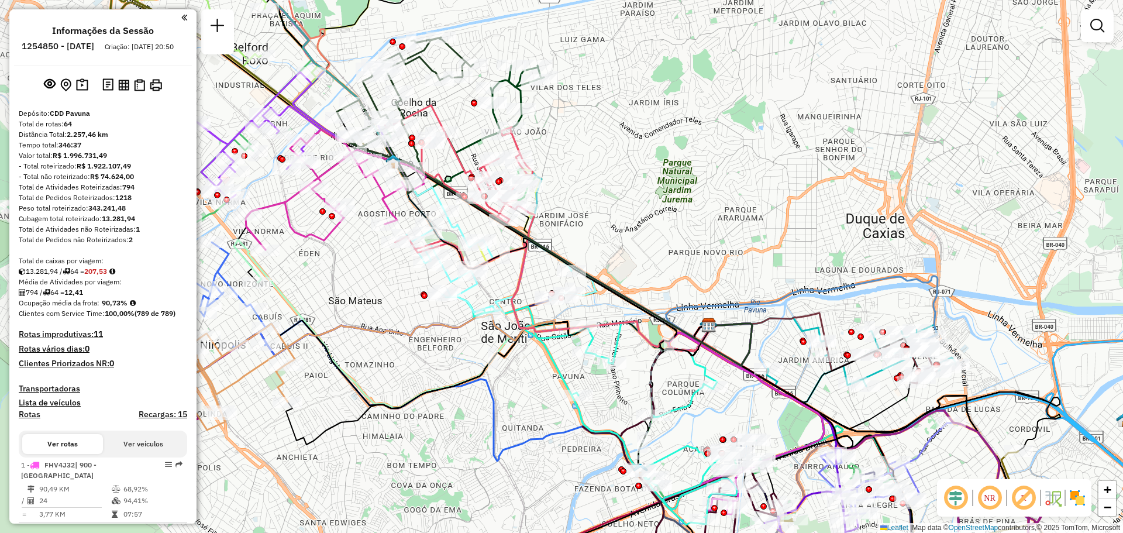
drag, startPoint x: 487, startPoint y: 219, endPoint x: 589, endPoint y: 208, distance: 102.4
click at [589, 208] on div "Janela de atendimento Grade de atendimento Capacidade Transportadoras Veículos …" at bounding box center [561, 266] width 1123 height 533
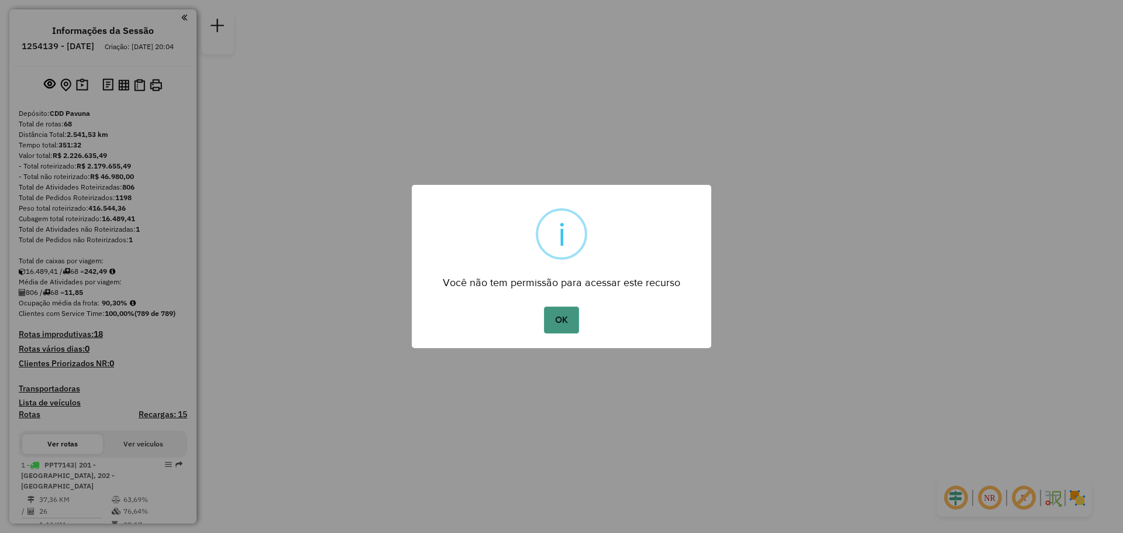
click at [565, 319] on button "OK" at bounding box center [561, 320] width 35 height 27
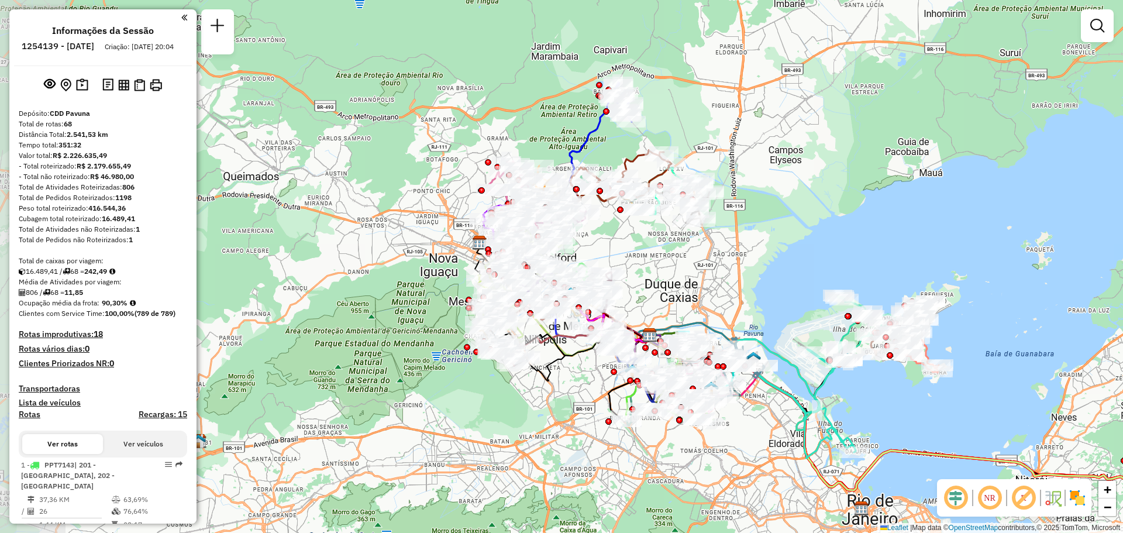
drag, startPoint x: 529, startPoint y: 215, endPoint x: 618, endPoint y: 246, distance: 94.4
click at [618, 246] on div "Janela de atendimento Grade de atendimento Capacidade Transportadoras Veículos …" at bounding box center [561, 266] width 1123 height 533
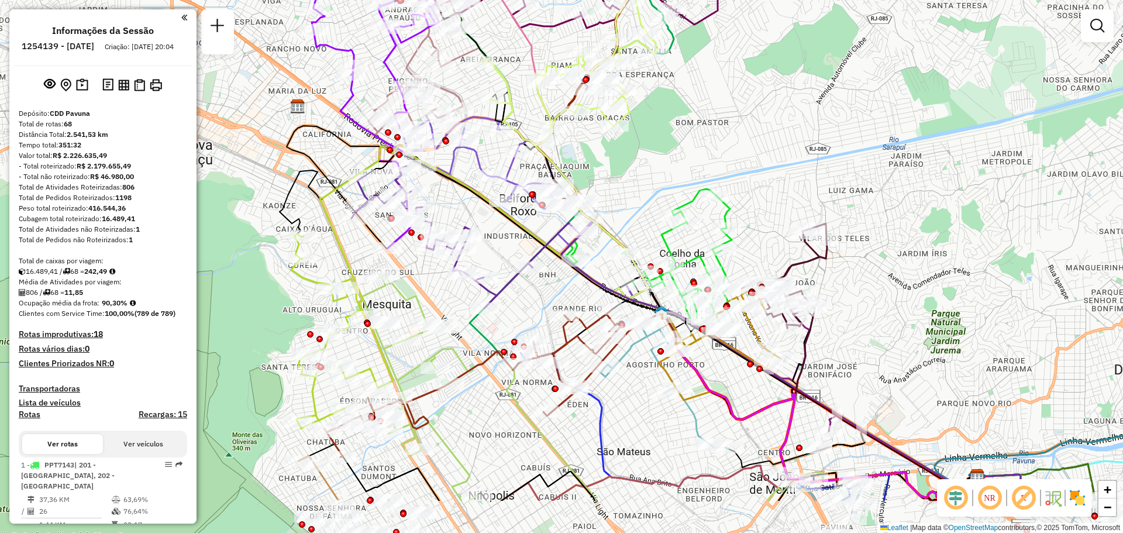
drag, startPoint x: 512, startPoint y: 252, endPoint x: 669, endPoint y: 190, distance: 167.8
click at [669, 190] on div "Janela de atendimento Grade de atendimento Capacidade Transportadoras Veículos …" at bounding box center [561, 266] width 1123 height 533
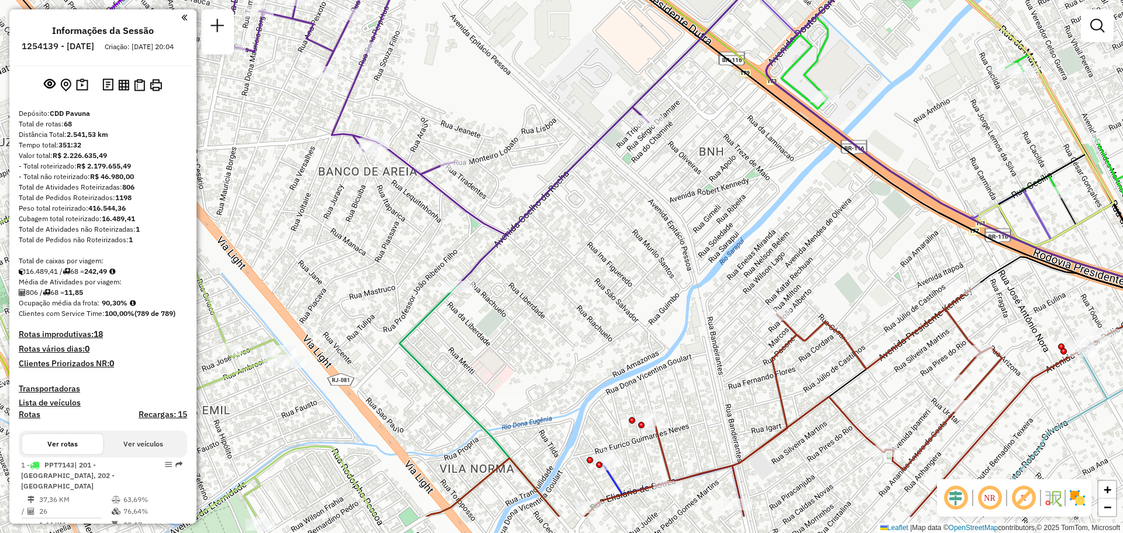
drag, startPoint x: 504, startPoint y: 279, endPoint x: 612, endPoint y: 248, distance: 112.6
click at [612, 248] on div "Janela de atendimento Grade de atendimento Capacidade Transportadoras Veículos …" at bounding box center [561, 266] width 1123 height 533
